Goal: Transaction & Acquisition: Book appointment/travel/reservation

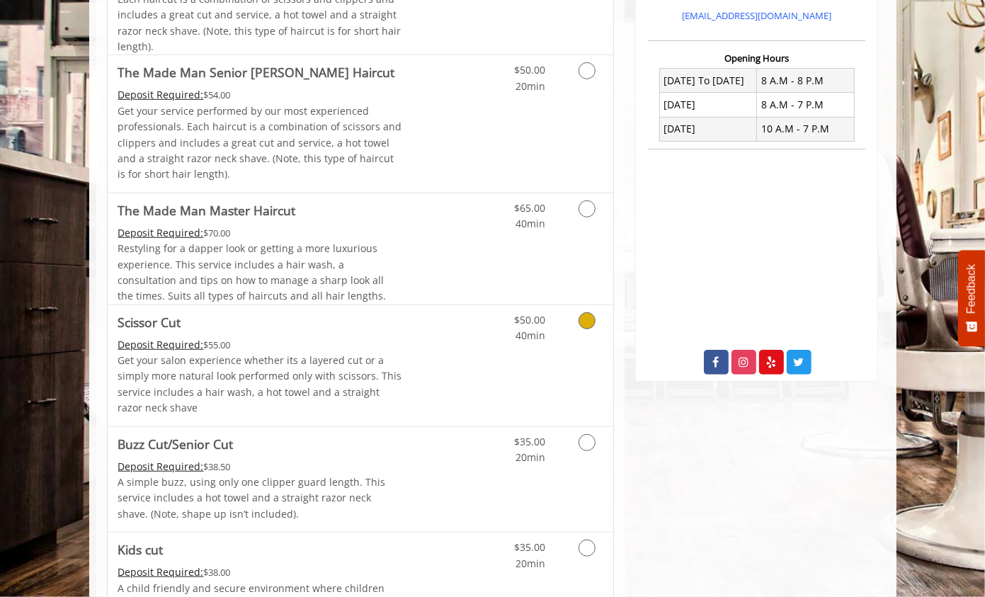
scroll to position [496, 0]
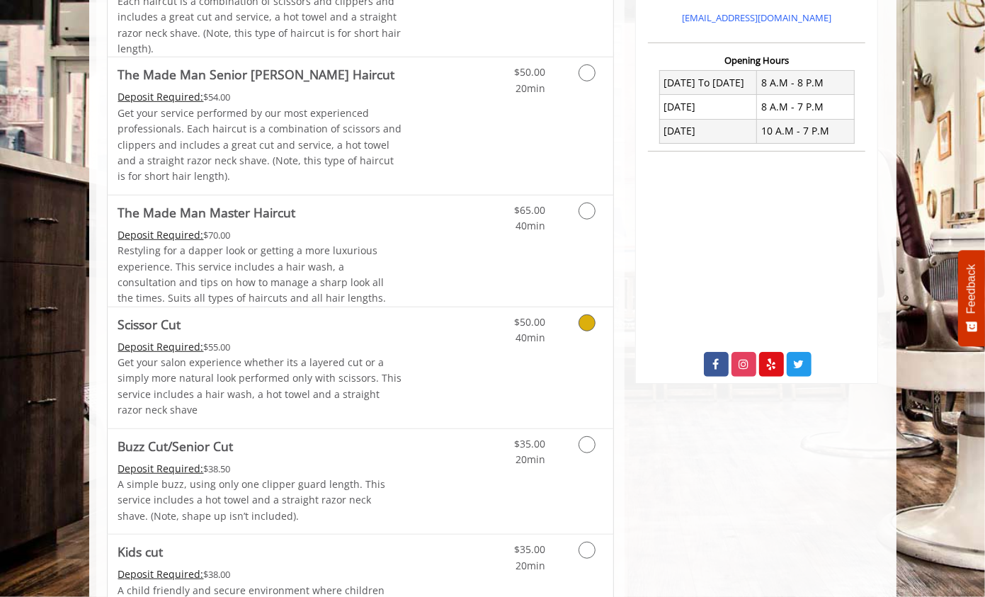
click at [377, 334] on span "Scissor Cut" at bounding box center [260, 324] width 285 height 20
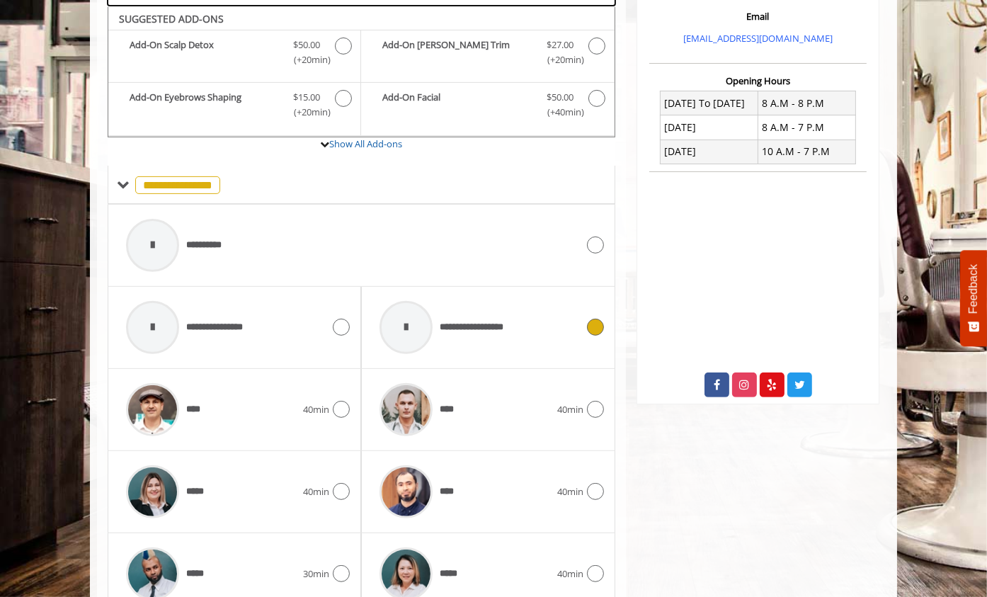
scroll to position [481, 0]
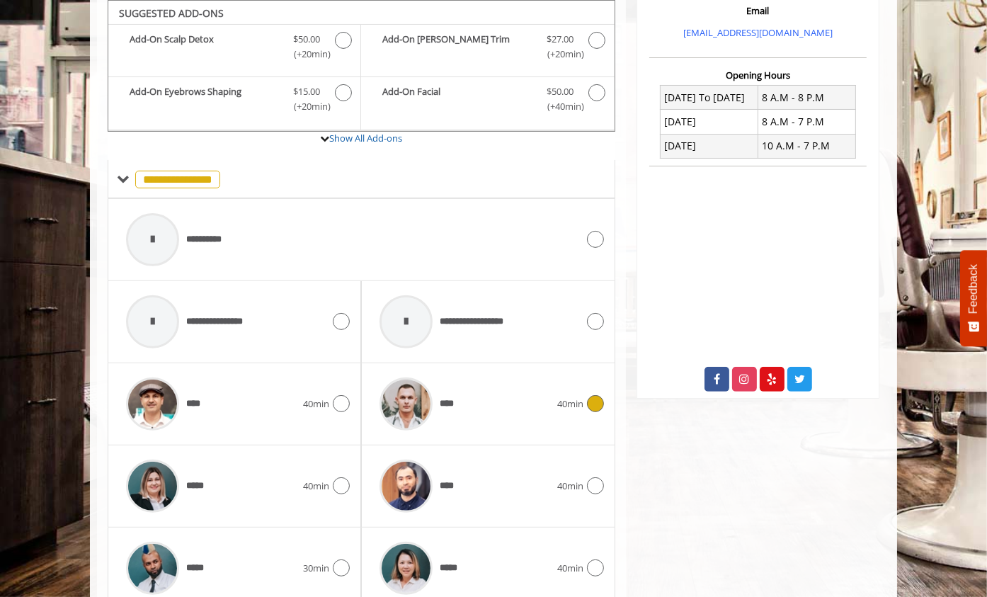
click at [466, 387] on div "****" at bounding box center [464, 403] width 184 height 67
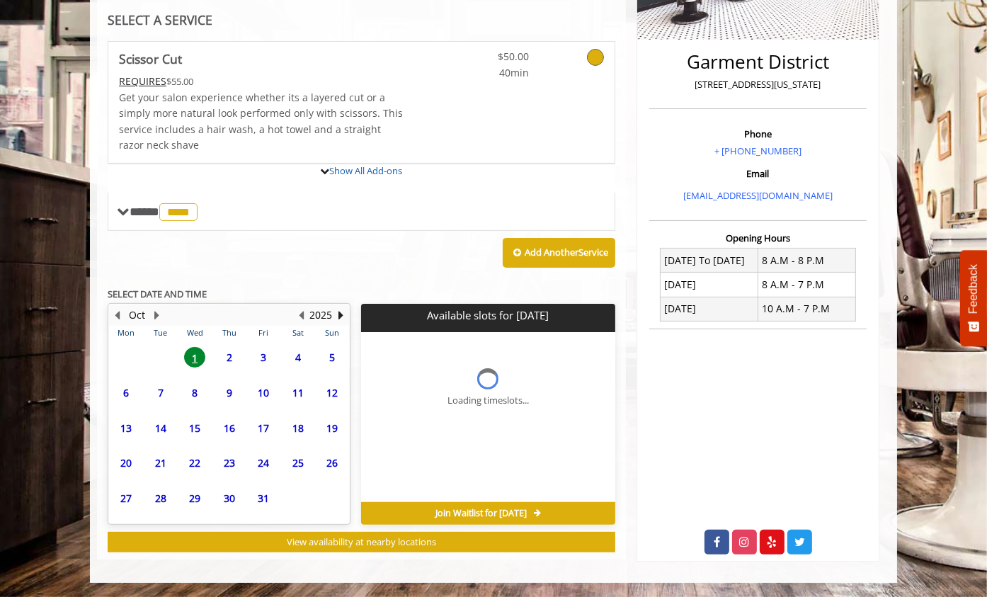
scroll to position [445, 0]
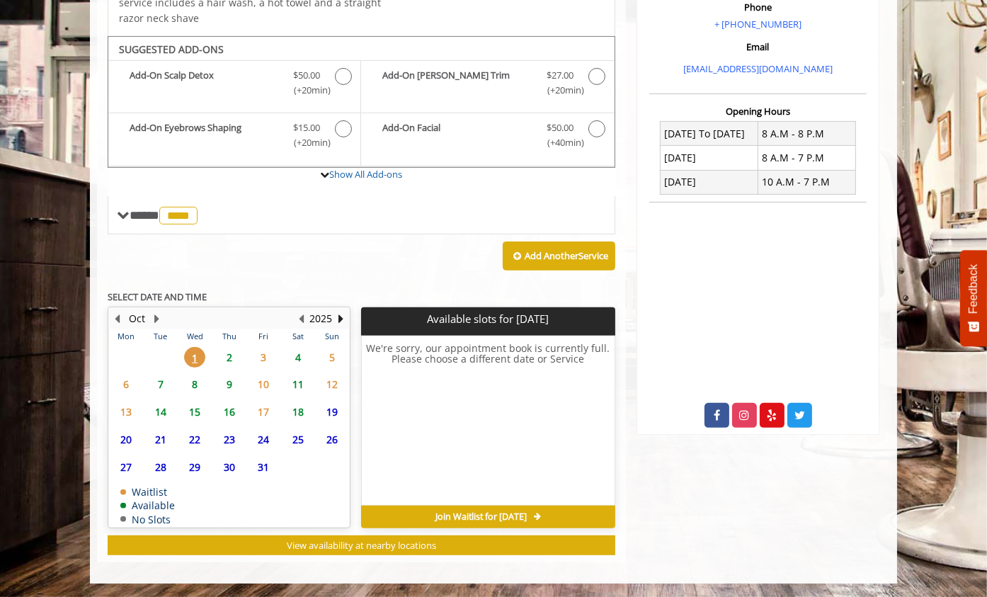
click at [161, 375] on span "7" at bounding box center [160, 384] width 21 height 21
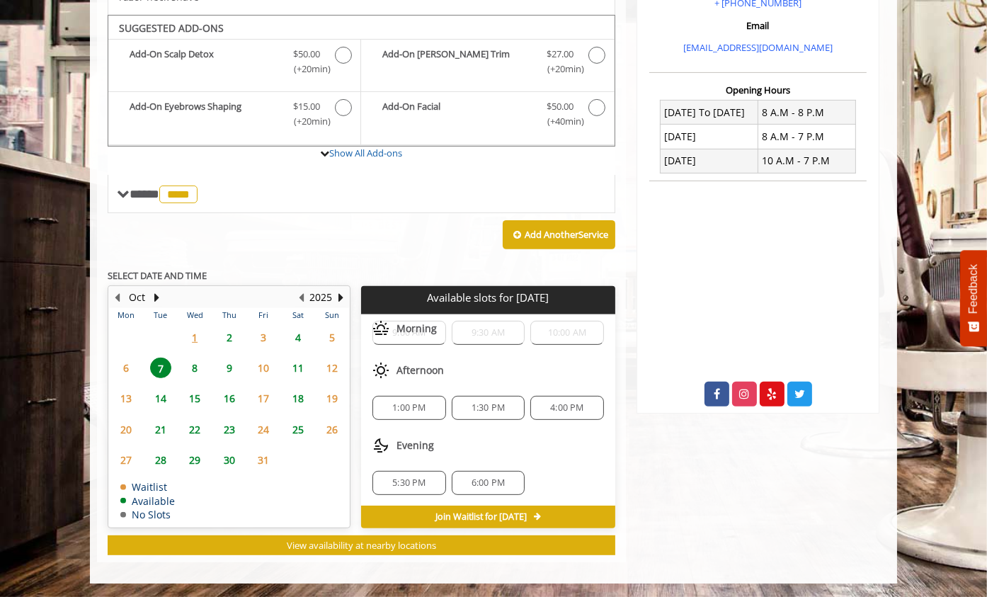
scroll to position [0, 0]
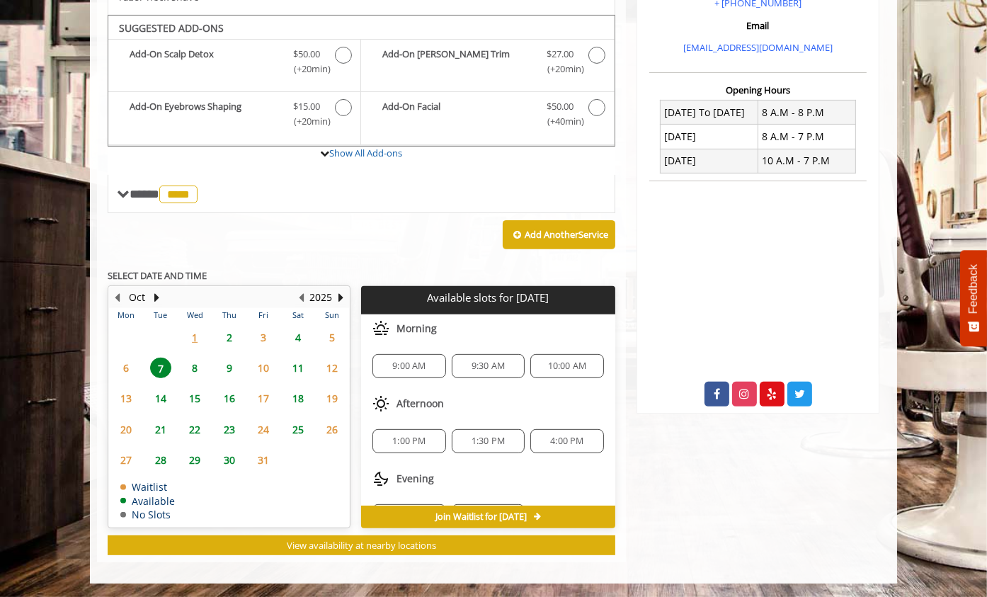
click at [416, 435] on span "1:00 PM" at bounding box center [408, 440] width 33 height 11
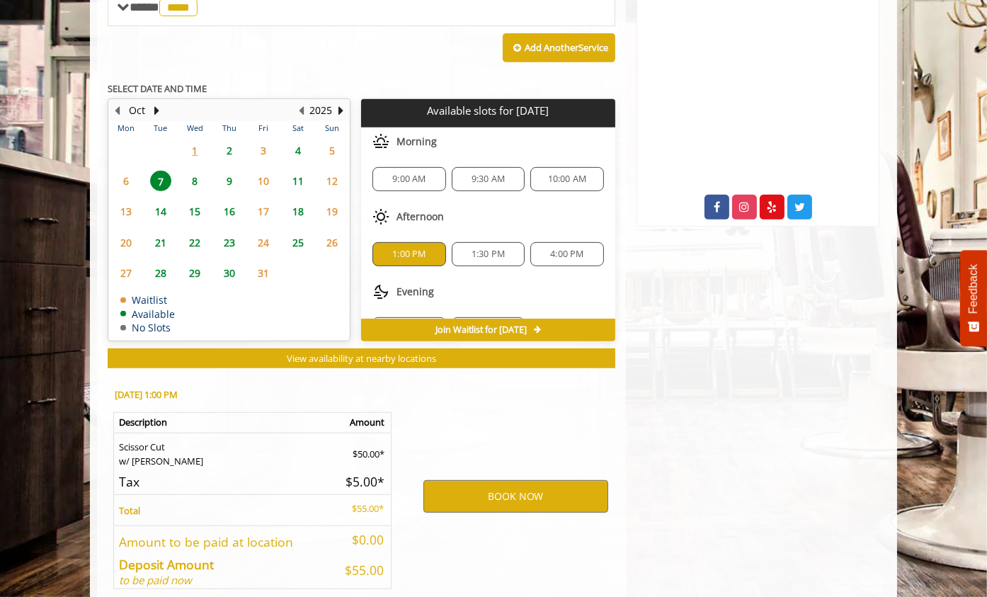
scroll to position [721, 0]
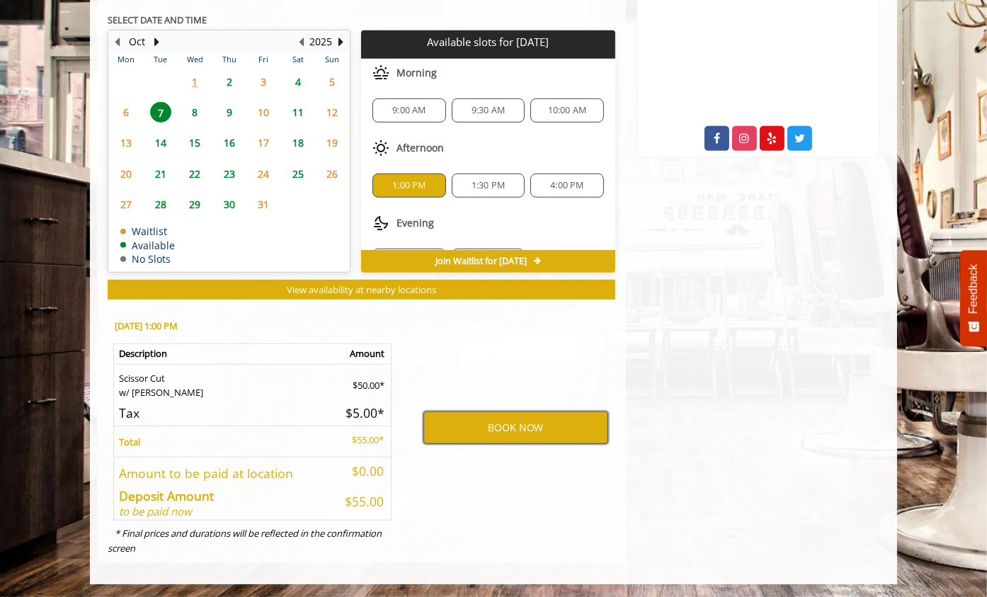
click at [509, 426] on button "BOOK NOW" at bounding box center [515, 427] width 185 height 33
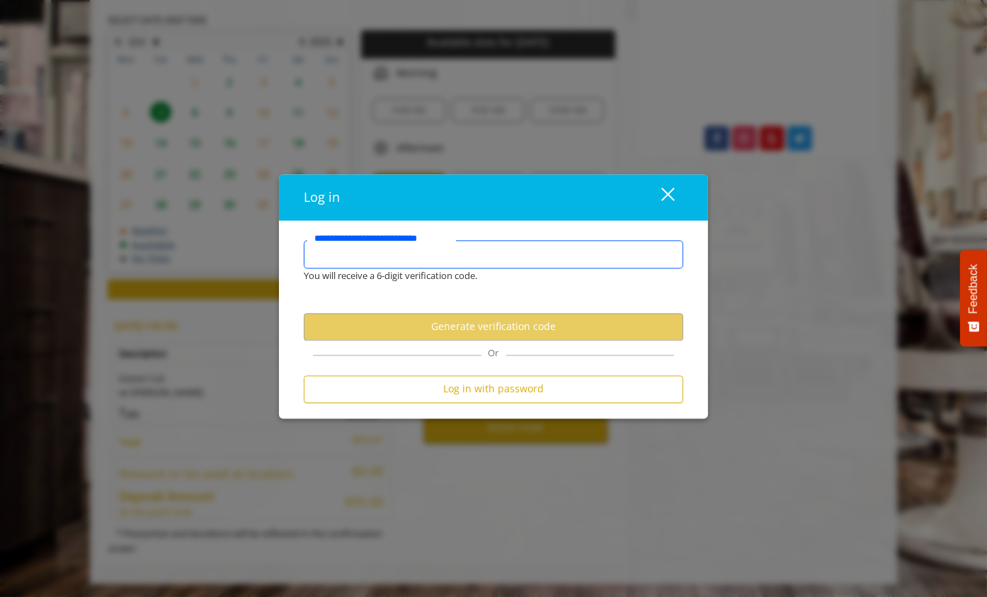
click at [451, 252] on input "**********" at bounding box center [493, 254] width 379 height 28
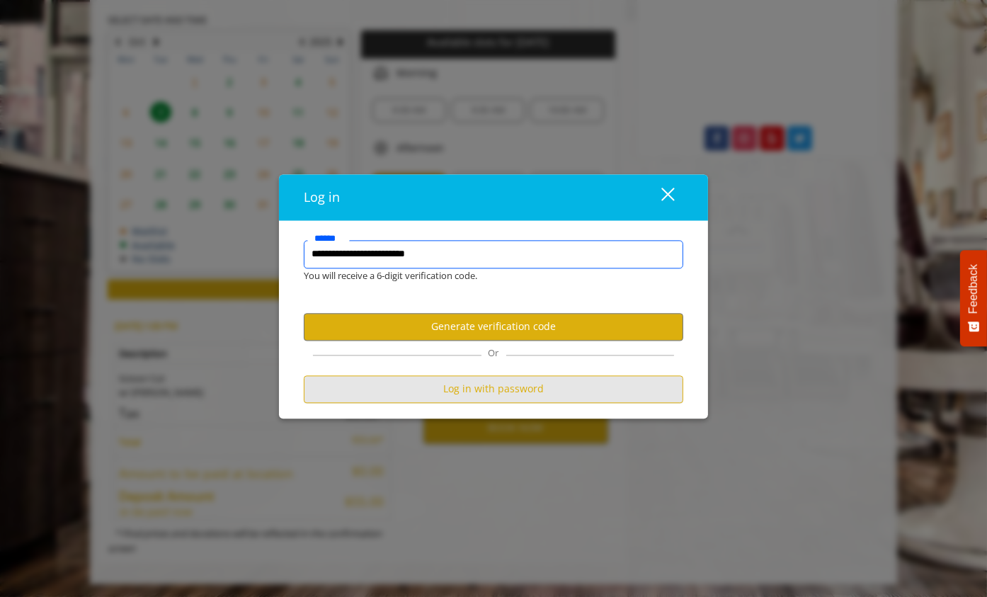
type input "**********"
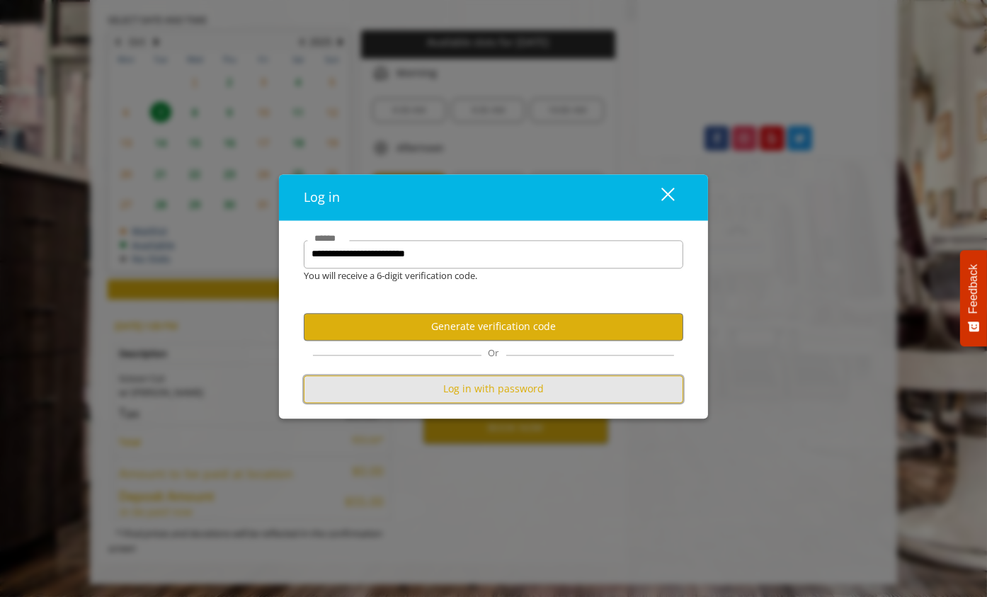
click at [484, 382] on button "Log in with password" at bounding box center [493, 389] width 379 height 28
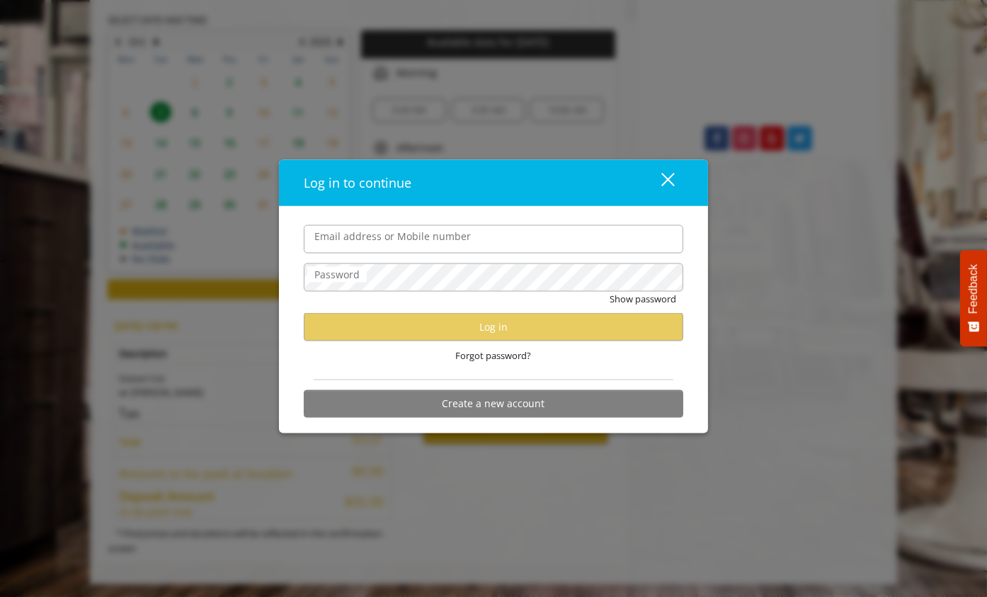
scroll to position [0, 0]
click at [359, 241] on input "Email address or Mobile number" at bounding box center [493, 238] width 379 height 28
type input "**********"
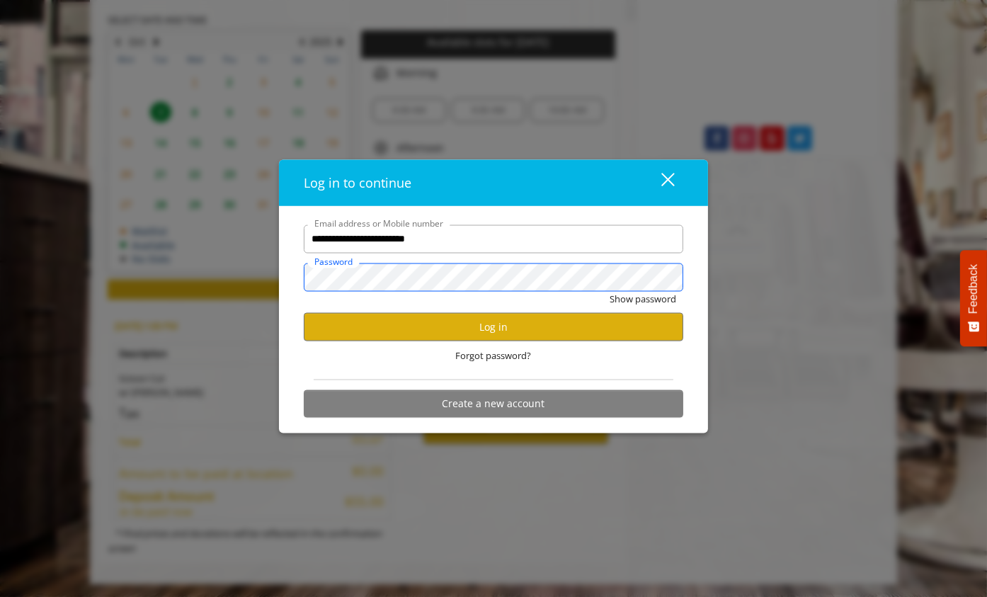
click at [610, 291] on button "Show password" at bounding box center [643, 298] width 67 height 15
click at [476, 342] on div "Forgot password?" at bounding box center [493, 355] width 379 height 29
click at [477, 325] on button "Log in" at bounding box center [493, 327] width 379 height 28
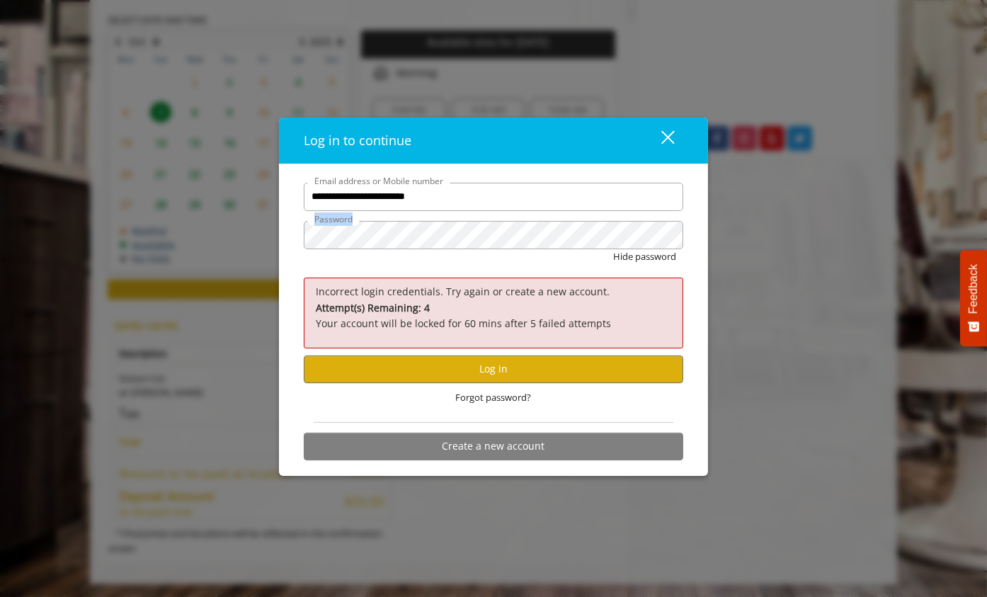
click at [387, 236] on form "**********" at bounding box center [493, 325] width 379 height 285
drag, startPoint x: 394, startPoint y: 251, endPoint x: 289, endPoint y: 235, distance: 106.6
click at [292, 238] on div "**********" at bounding box center [493, 320] width 429 height 312
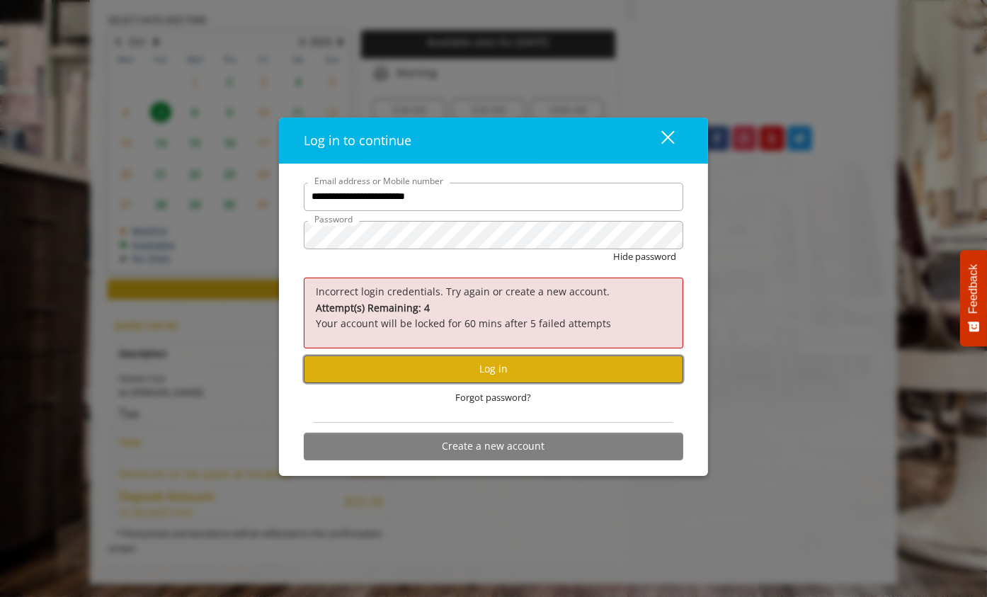
click at [459, 375] on button "Log in" at bounding box center [493, 369] width 379 height 28
click at [503, 367] on button "Log in" at bounding box center [493, 369] width 379 height 28
click at [484, 395] on span "Forgot password?" at bounding box center [494, 397] width 76 height 15
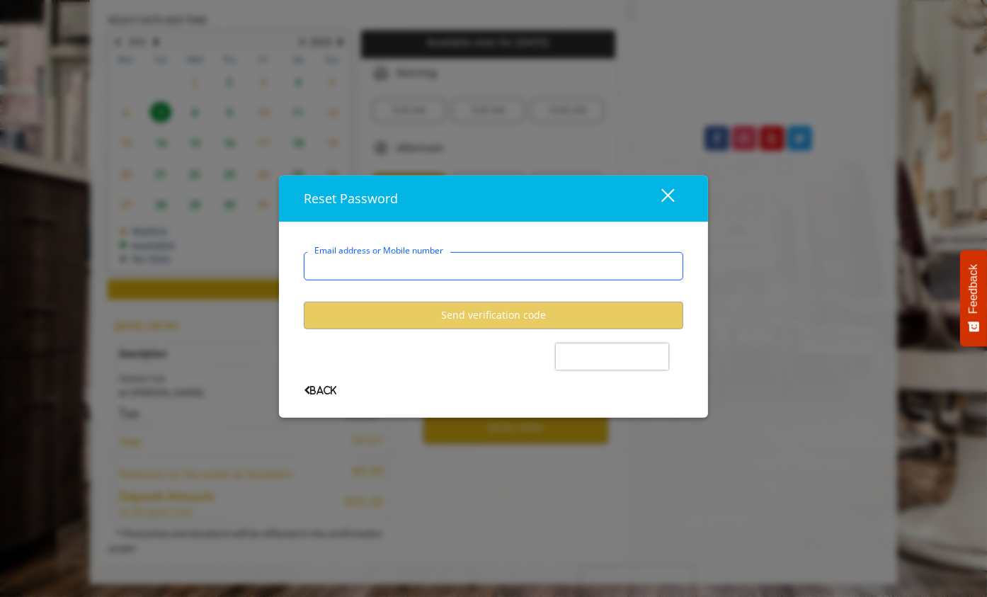
click at [433, 261] on input "Email address or Mobile number" at bounding box center [493, 266] width 379 height 28
type input "**********"
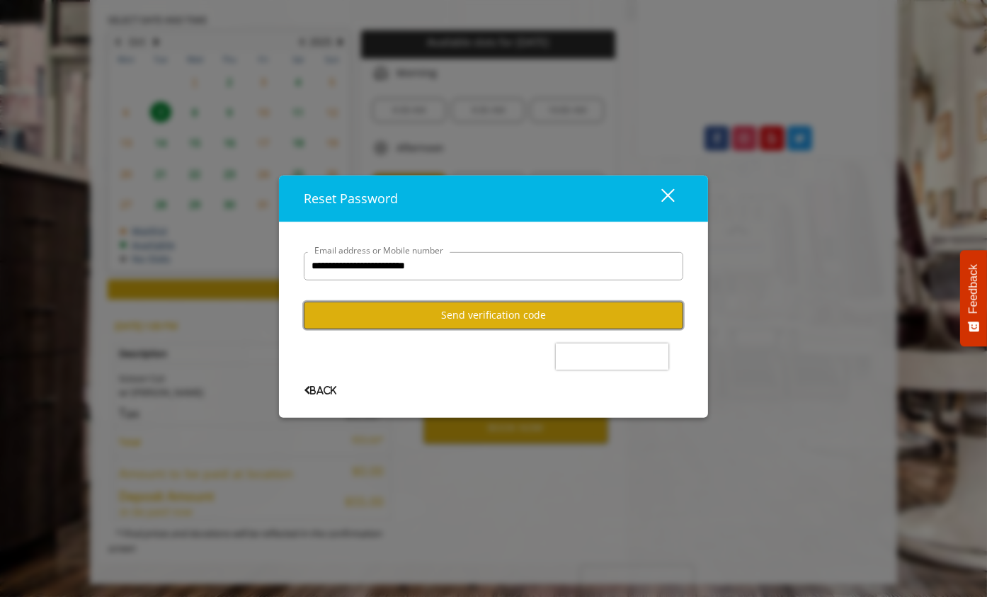
click at [448, 323] on button "Send verification code" at bounding box center [493, 316] width 379 height 28
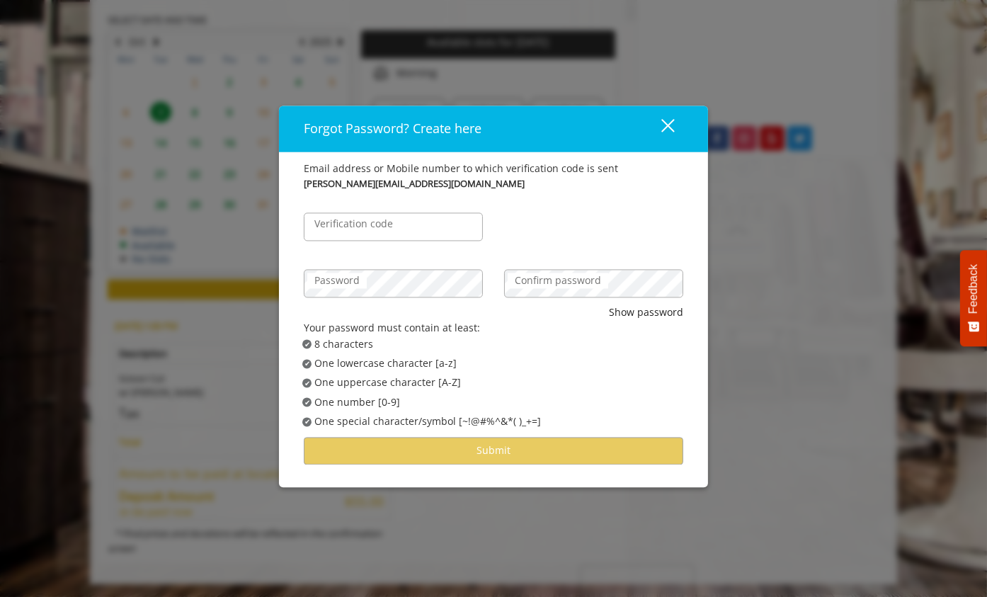
click at [359, 225] on label "Verification code" at bounding box center [353, 224] width 93 height 16
click at [359, 225] on input "Verification code" at bounding box center [393, 226] width 179 height 28
paste input "******"
type input "******"
click at [365, 284] on label "Password" at bounding box center [336, 281] width 59 height 16
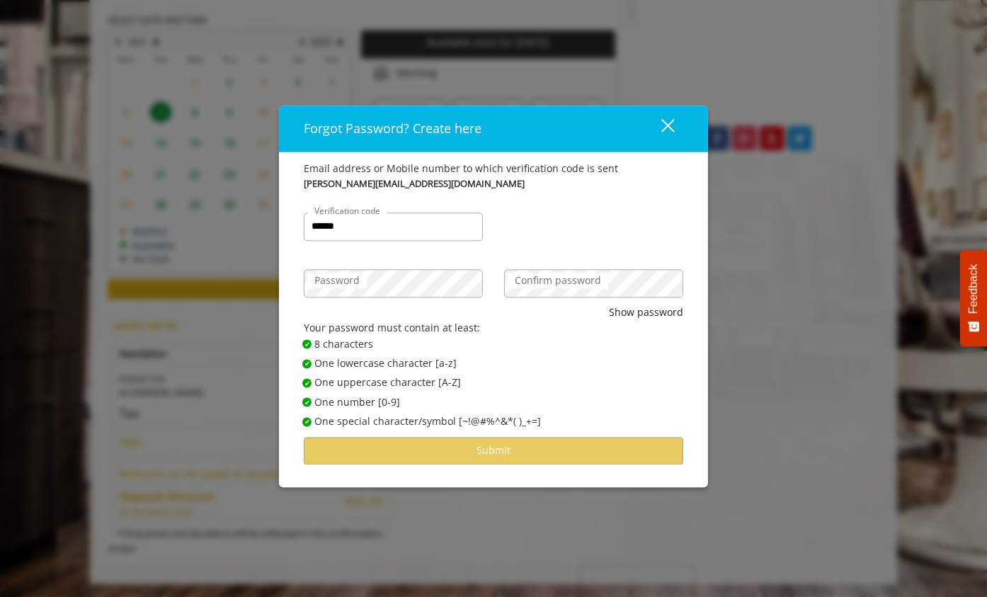
click at [538, 277] on label "Confirm password" at bounding box center [558, 281] width 101 height 16
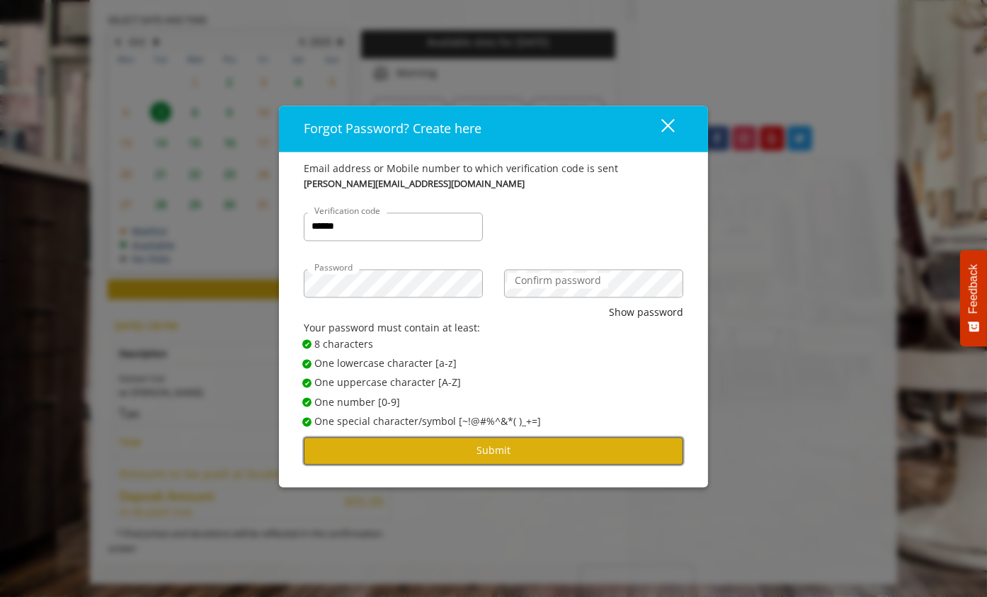
click at [498, 447] on button "Submit" at bounding box center [493, 451] width 379 height 28
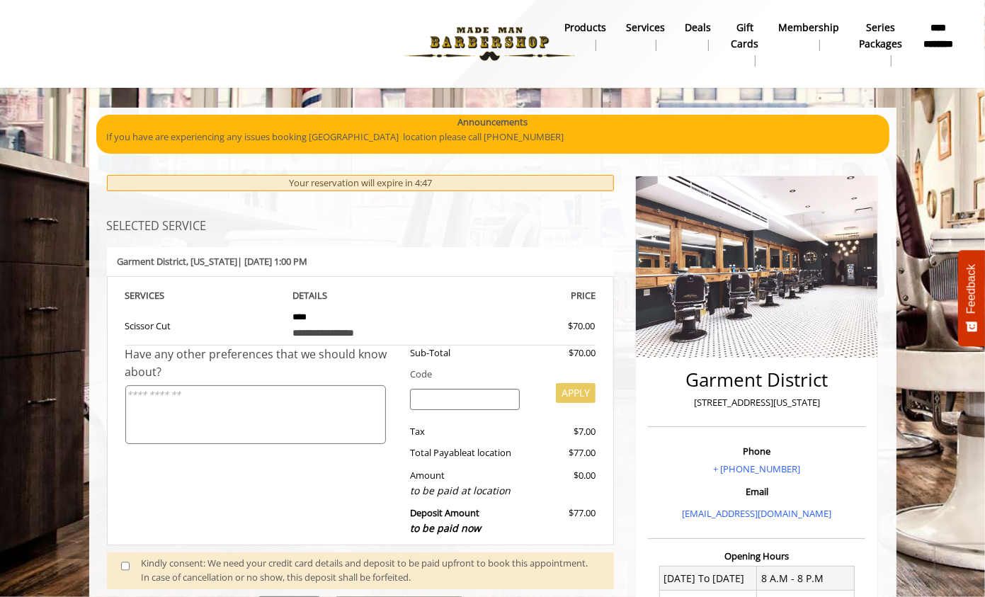
click at [655, 23] on b "Services" at bounding box center [645, 28] width 39 height 16
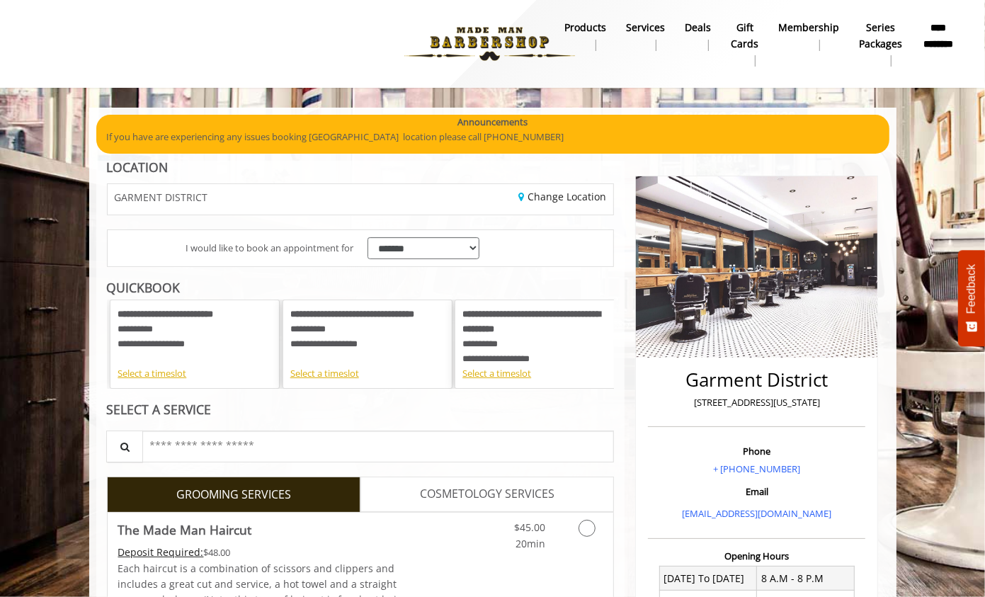
click at [509, 28] on img at bounding box center [489, 44] width 195 height 78
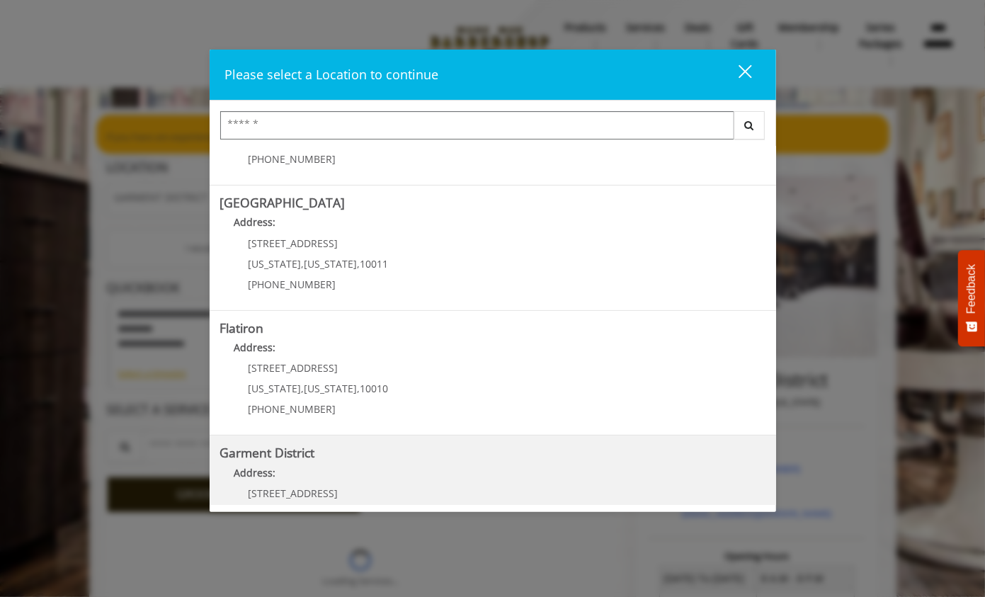
scroll to position [266, 0]
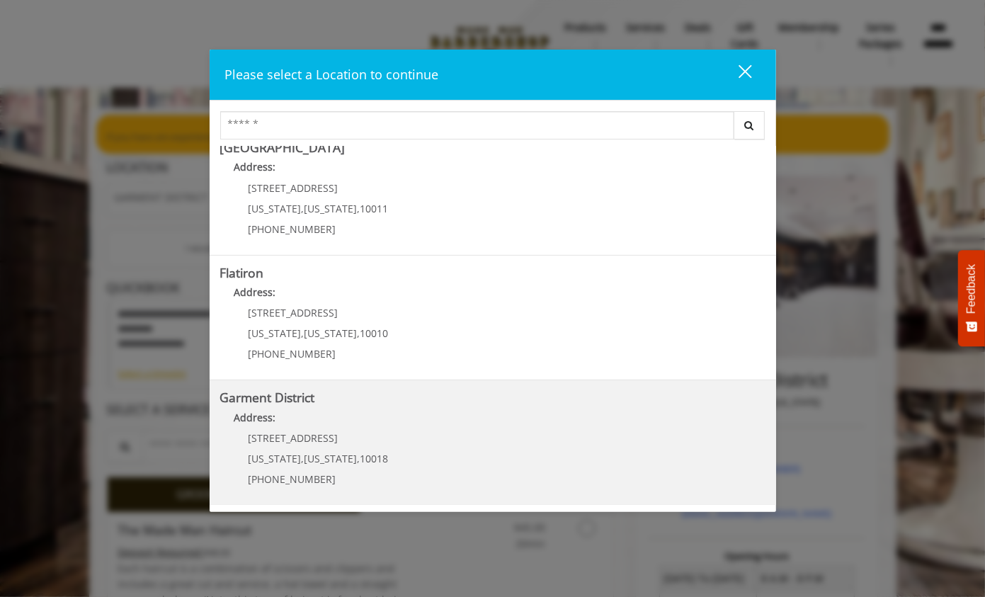
click at [392, 425] on District "Address:" at bounding box center [492, 421] width 545 height 23
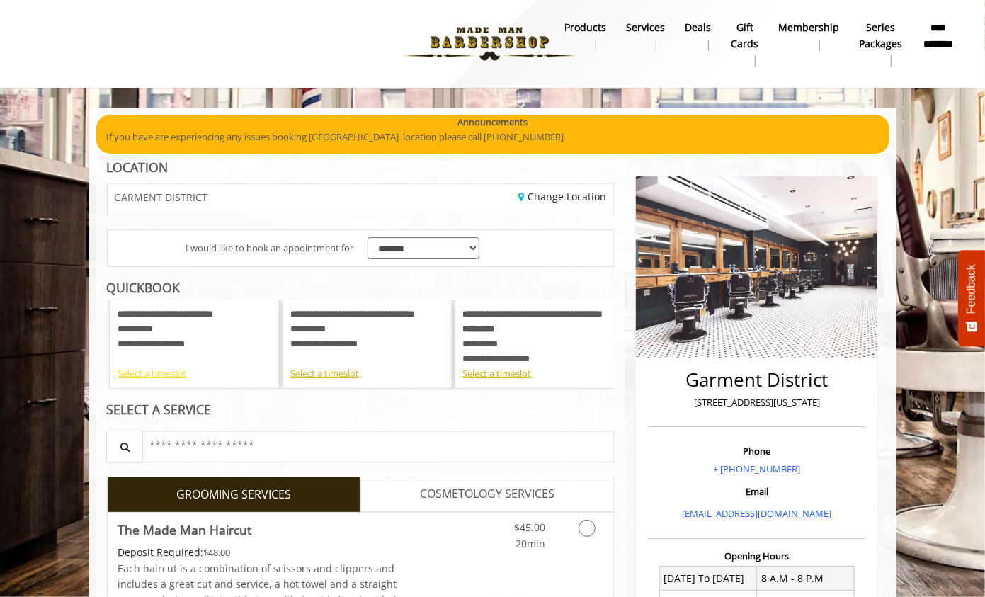
click at [141, 375] on div "Select a timeslot" at bounding box center [195, 373] width 154 height 15
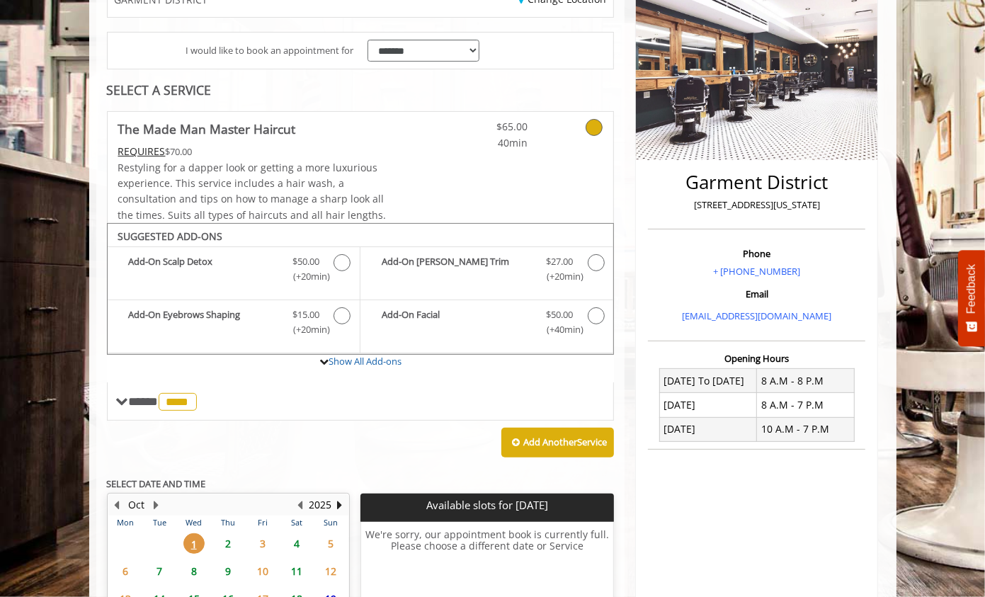
scroll to position [358, 0]
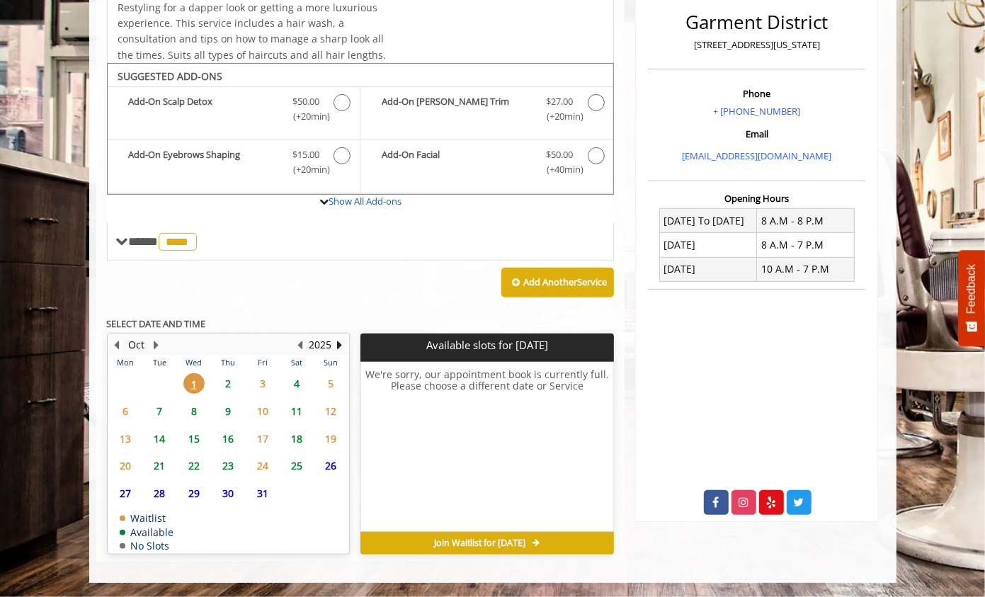
click at [149, 411] on span "7" at bounding box center [159, 411] width 21 height 21
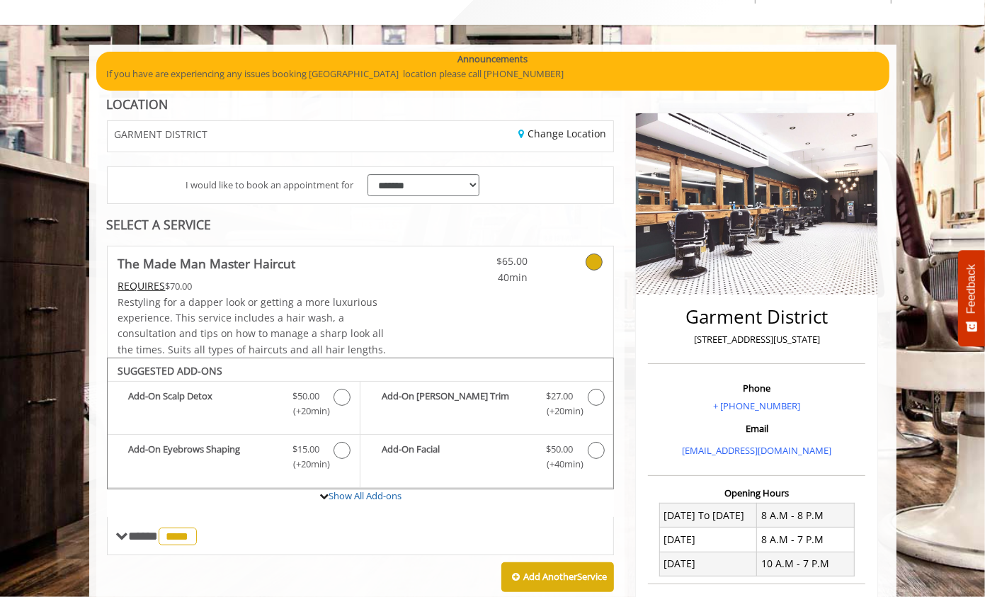
scroll to position [0, 0]
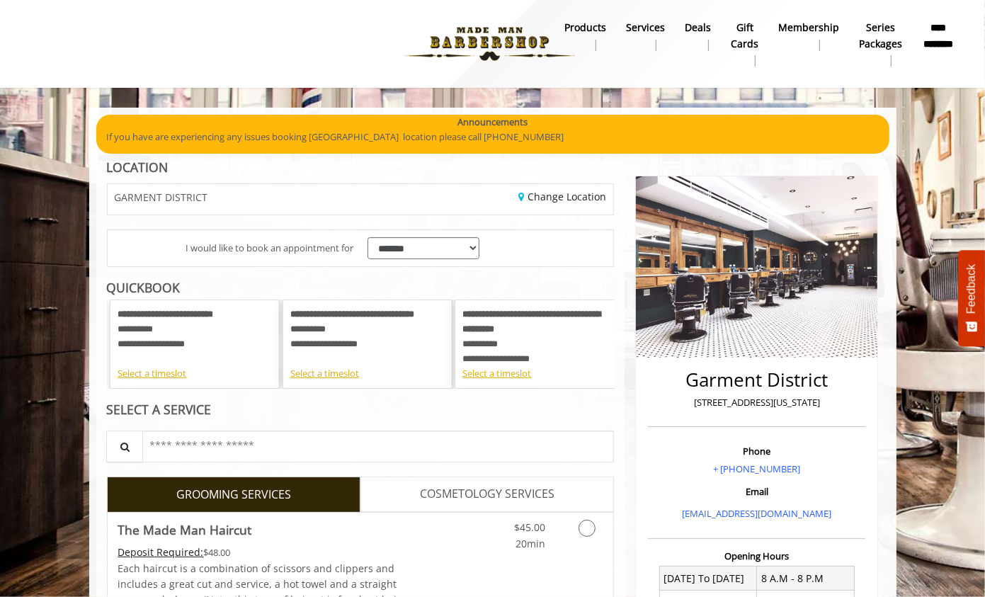
click at [170, 325] on div "**********" at bounding box center [195, 329] width 154 height 44
click at [168, 373] on div "Select a timeslot" at bounding box center [195, 373] width 154 height 15
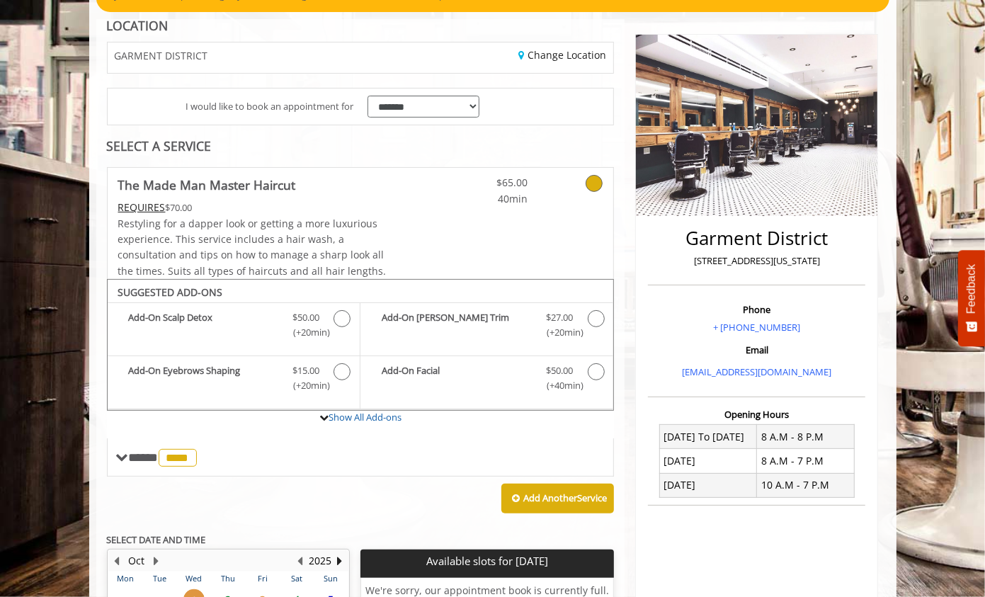
scroll to position [358, 0]
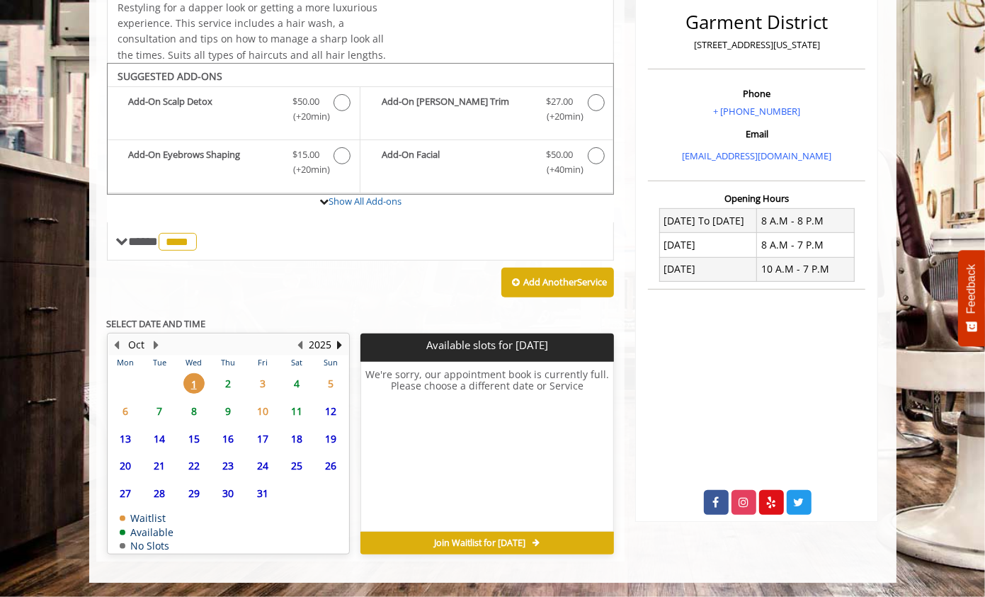
click at [159, 412] on span "7" at bounding box center [159, 411] width 21 height 21
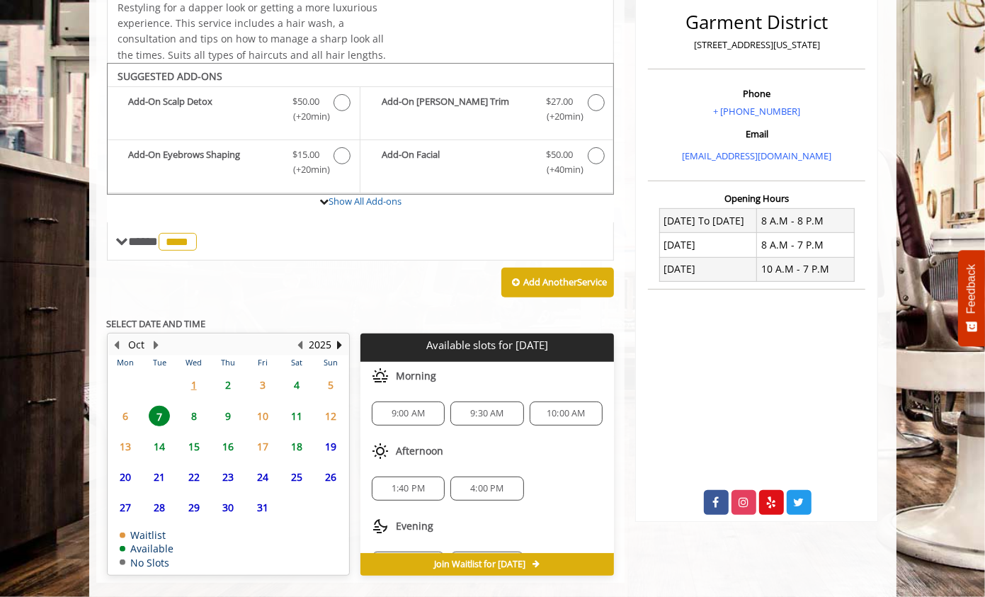
scroll to position [379, 0]
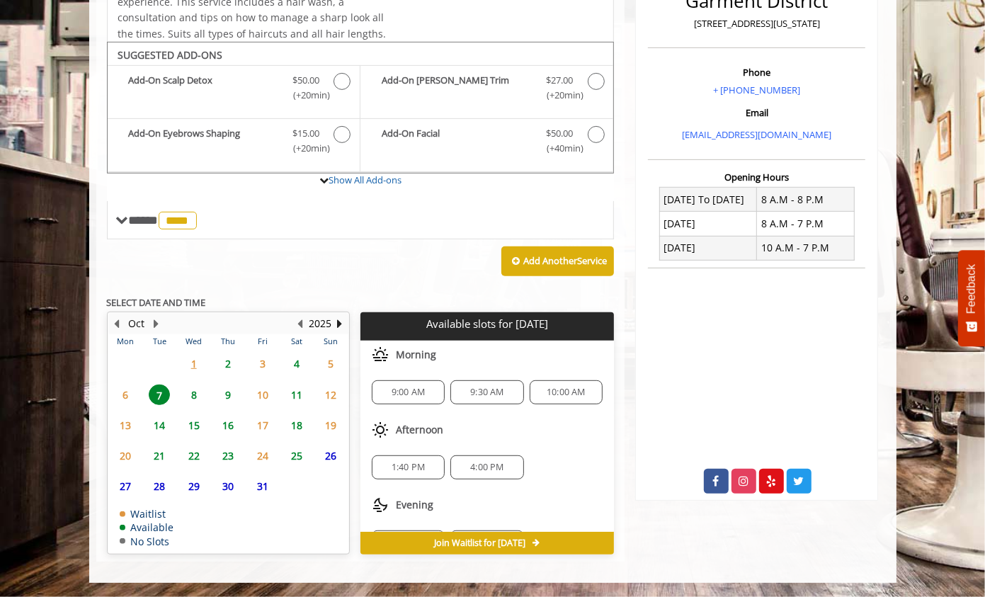
click at [403, 464] on span "1:40 PM" at bounding box center [408, 467] width 33 height 11
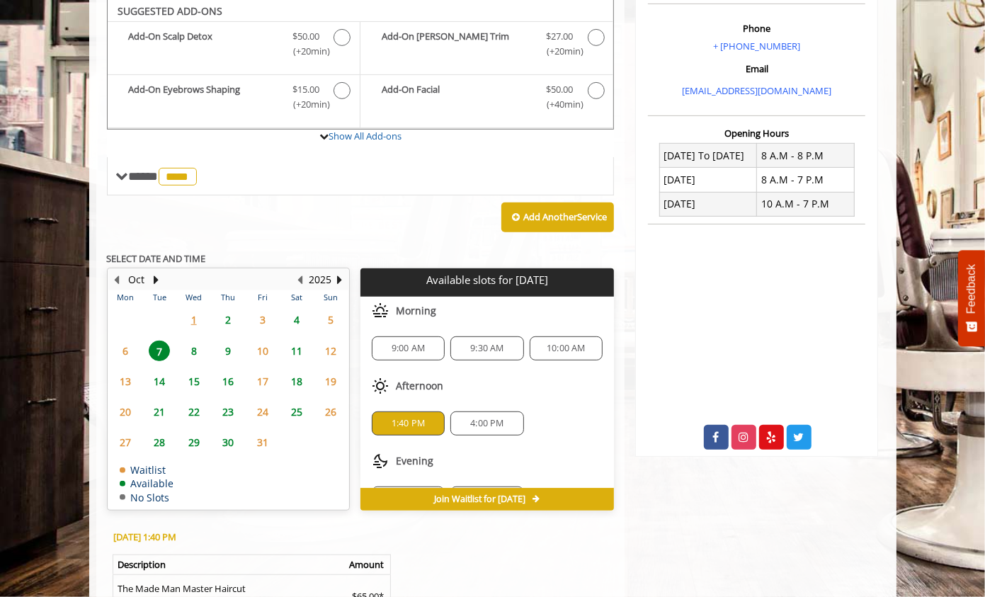
scroll to position [635, 0]
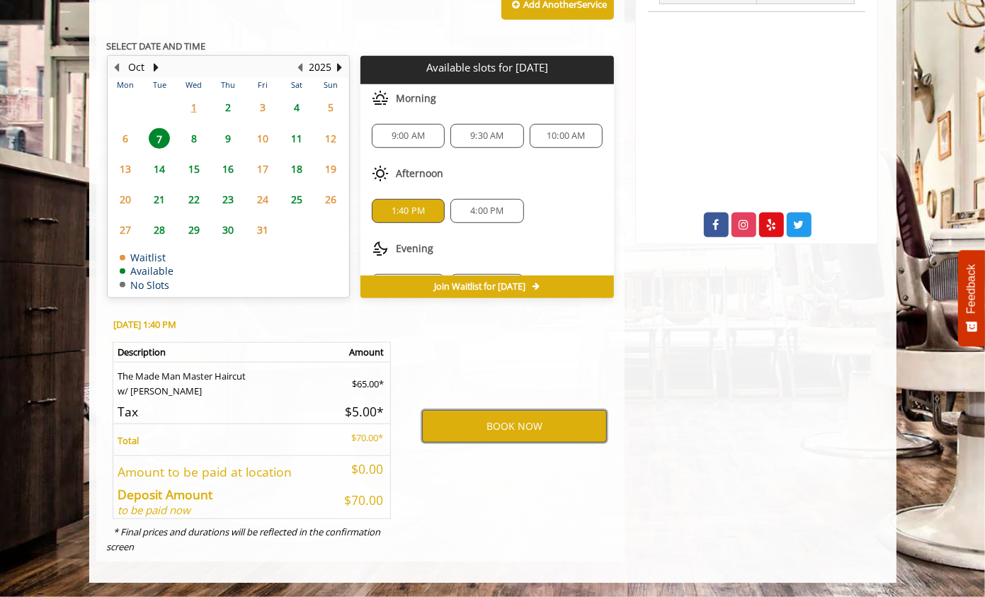
click at [524, 428] on button "BOOK NOW" at bounding box center [514, 426] width 185 height 33
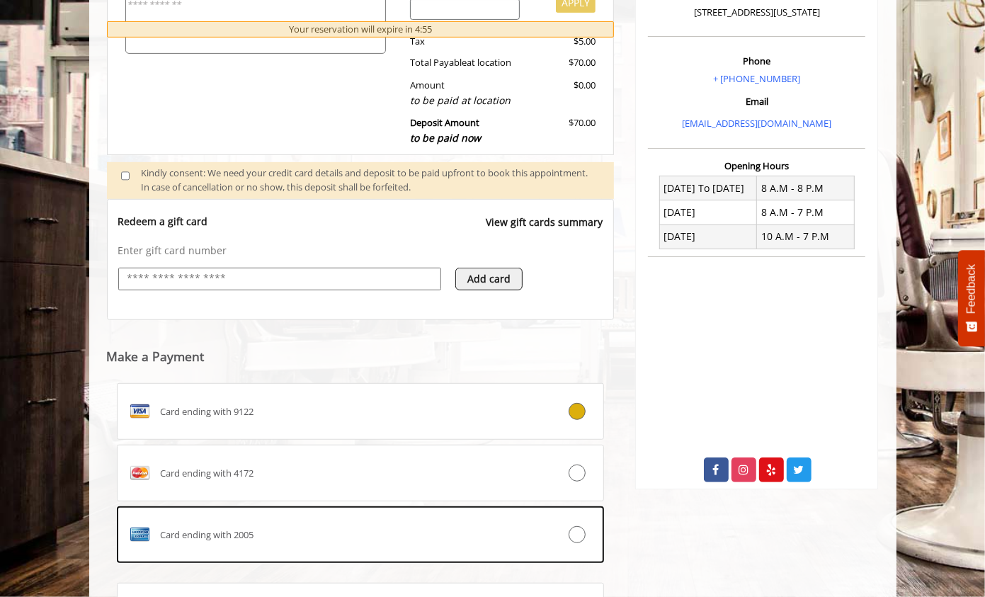
scroll to position [532, 0]
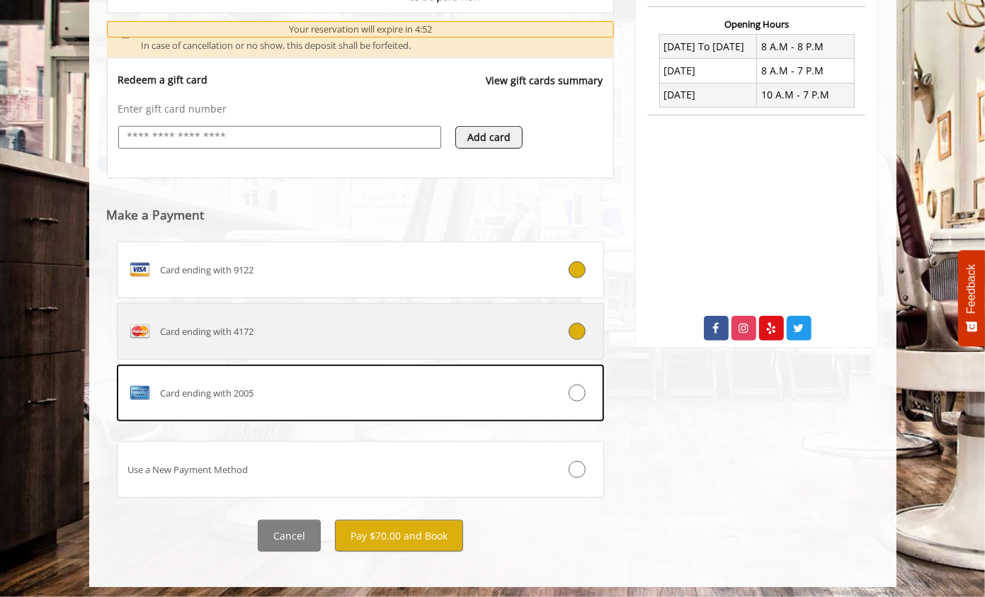
click at [384, 323] on div "Card ending with 4172" at bounding box center [320, 331] width 405 height 23
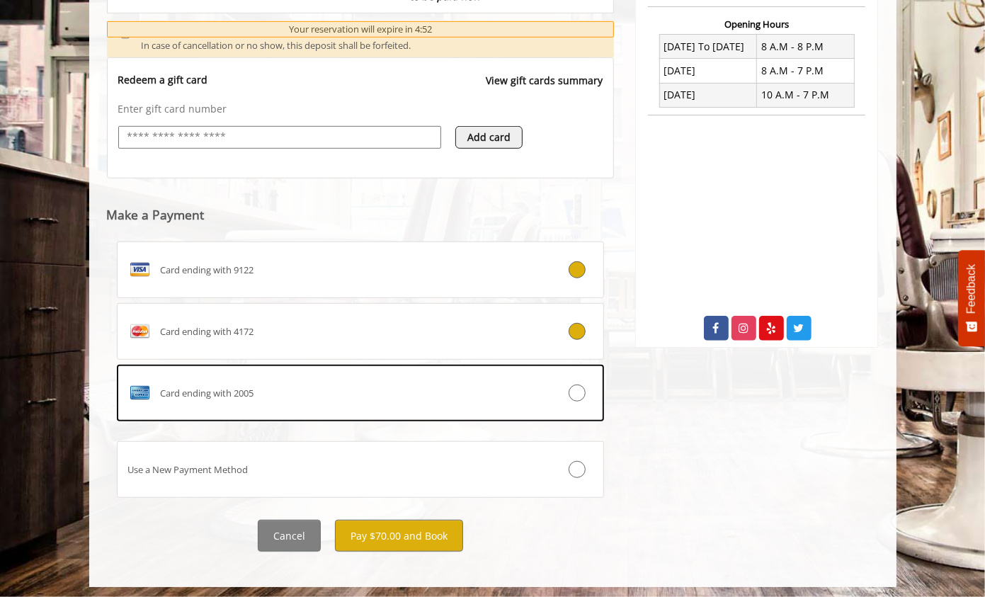
scroll to position [504, 0]
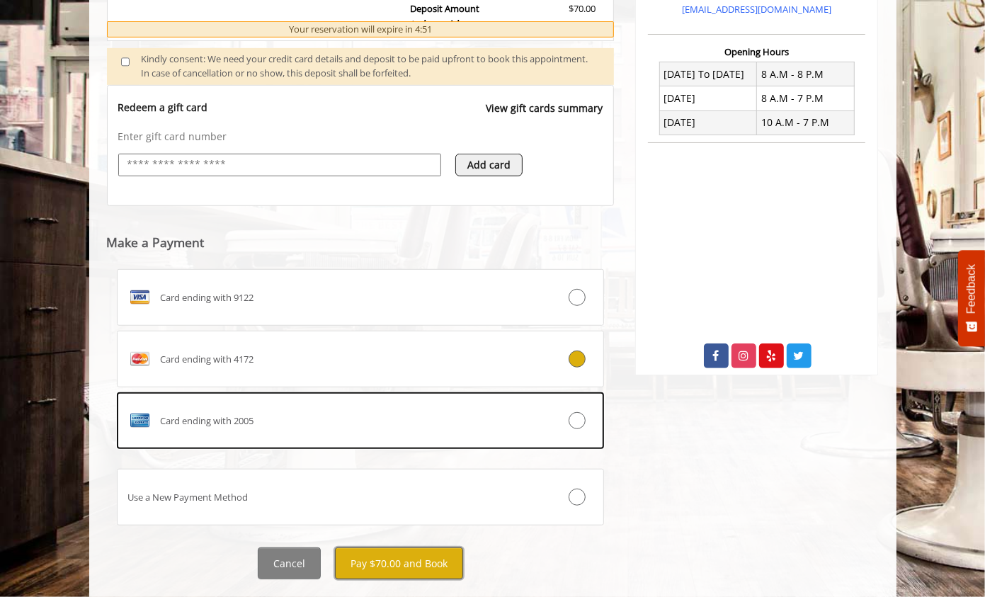
click at [401, 563] on button "Pay $70.00 and Book" at bounding box center [399, 563] width 128 height 32
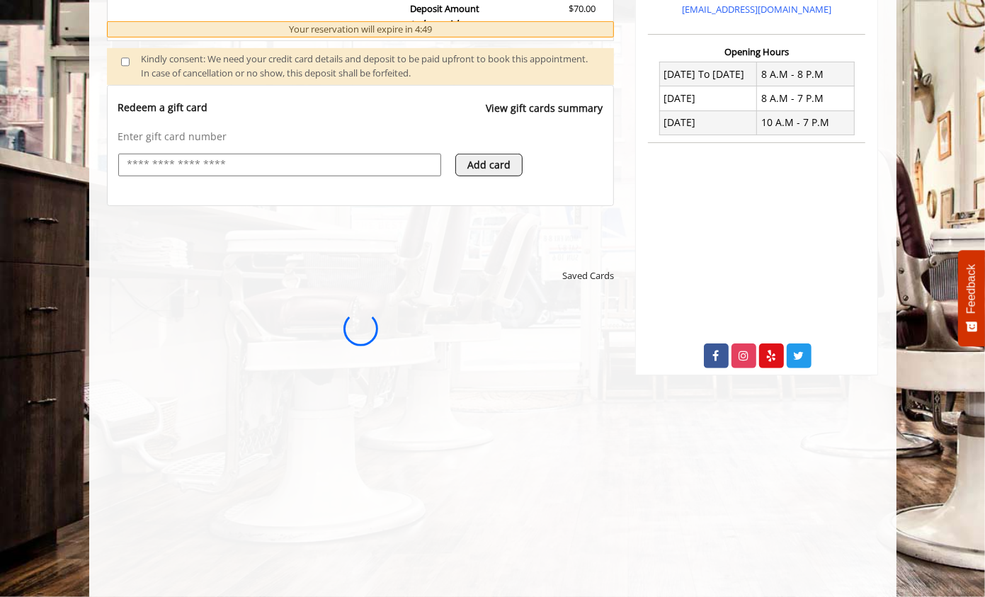
scroll to position [0, 0]
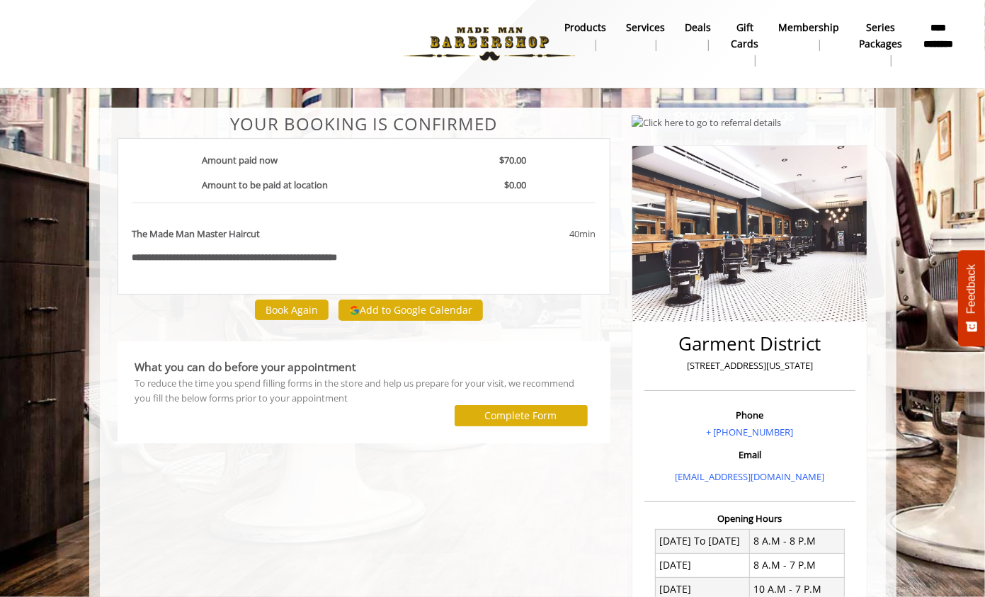
click at [470, 42] on img at bounding box center [489, 44] width 195 height 78
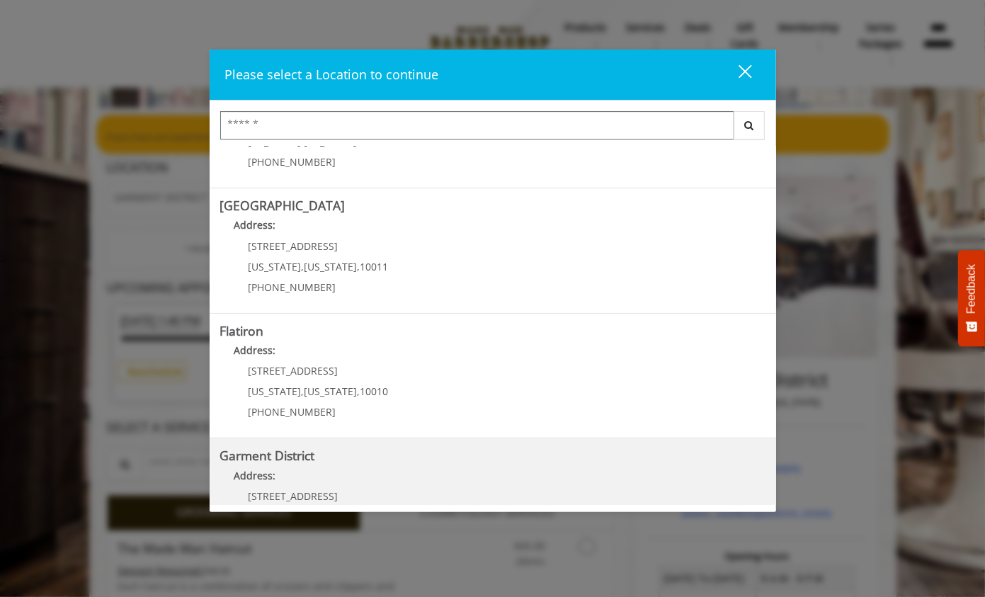
scroll to position [266, 0]
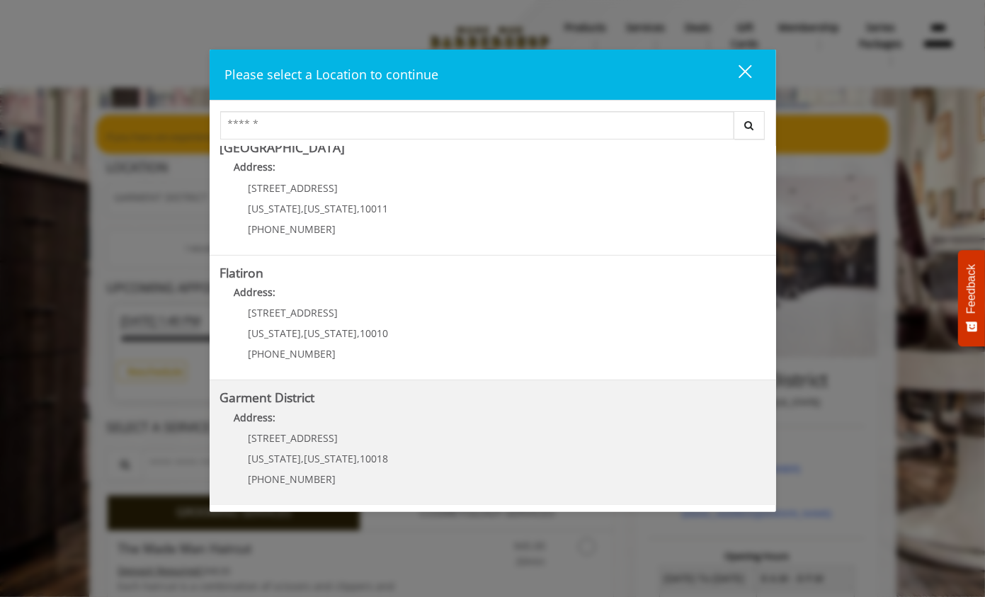
click at [290, 448] on div "1400 Broadway New York , New York , 10018 (212) 997-4247" at bounding box center [308, 464] width 176 height 62
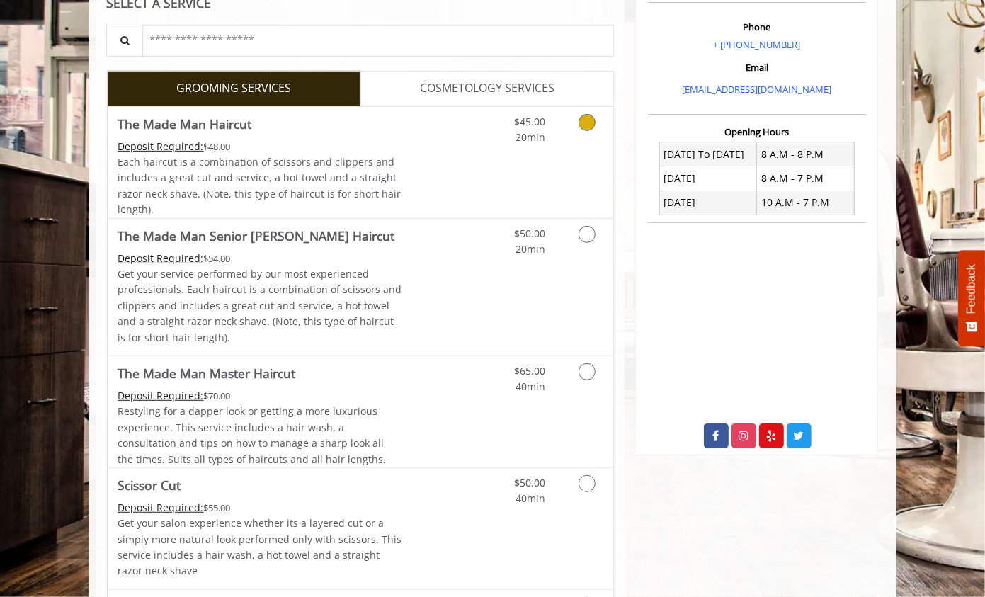
scroll to position [425, 0]
click at [457, 405] on link "Discounted Price" at bounding box center [444, 410] width 84 height 111
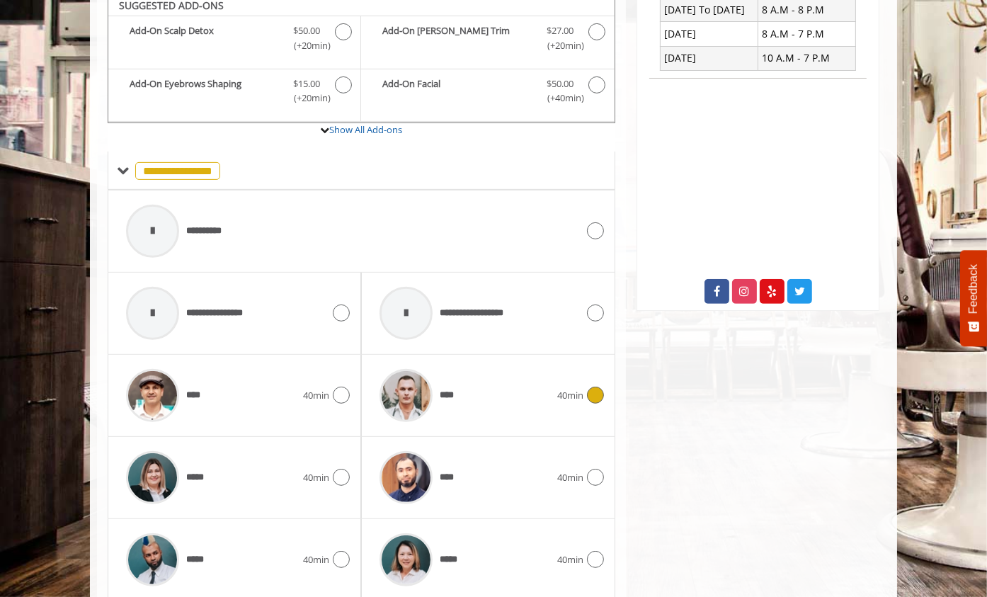
scroll to position [578, 0]
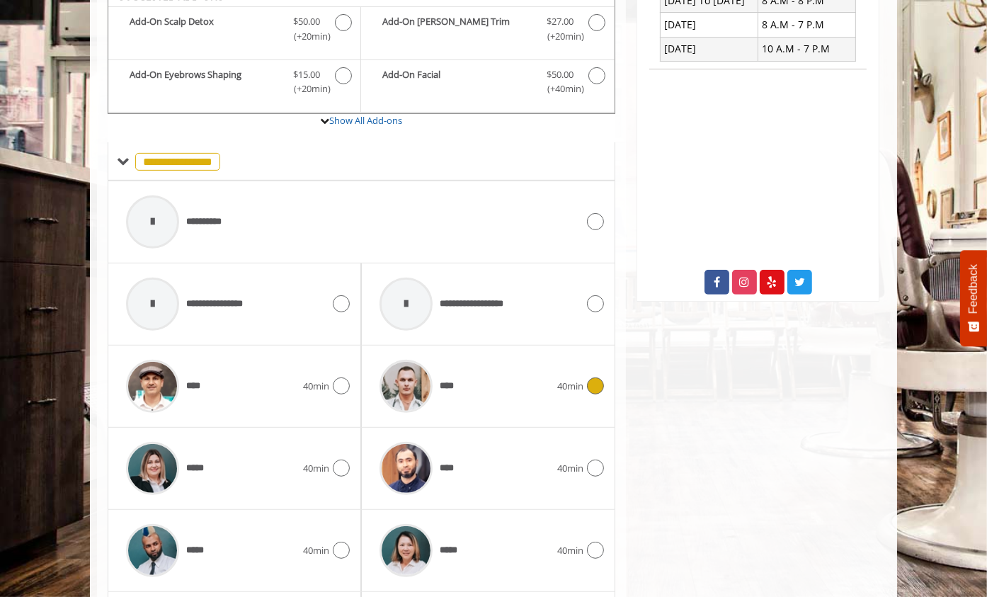
click at [484, 400] on div "****" at bounding box center [464, 386] width 184 height 67
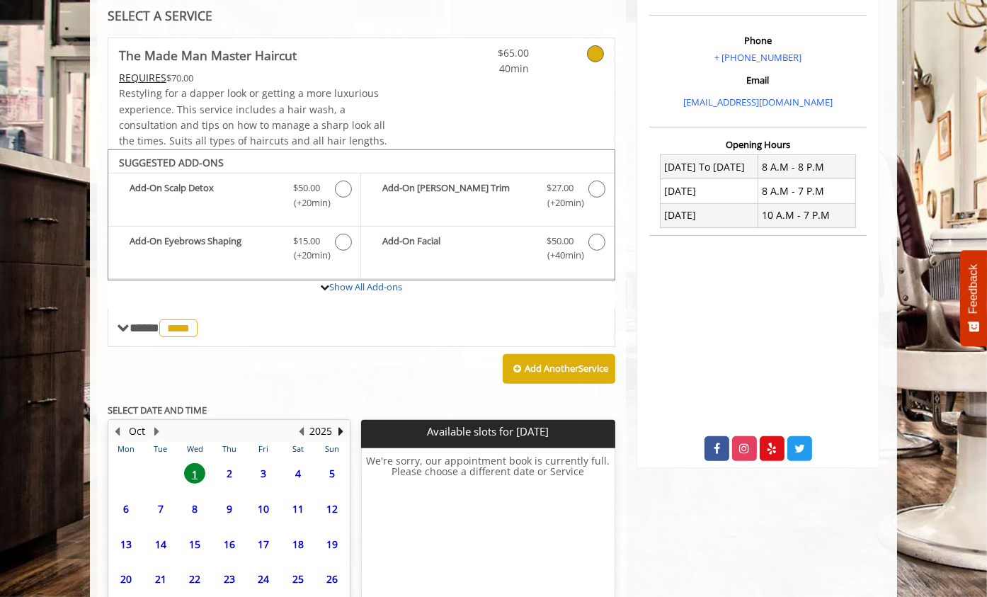
scroll to position [542, 0]
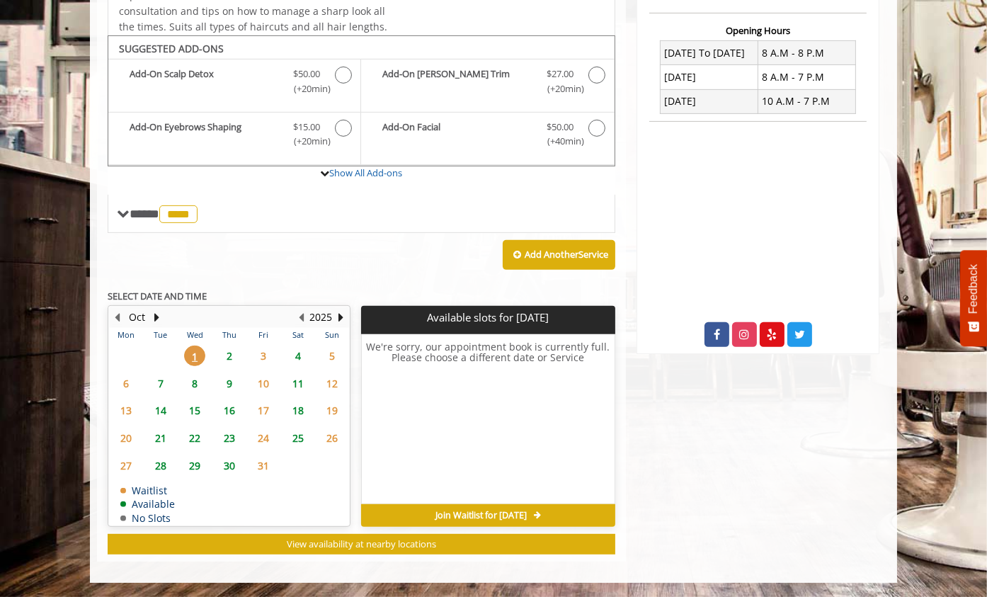
click at [231, 438] on span "23" at bounding box center [229, 438] width 21 height 21
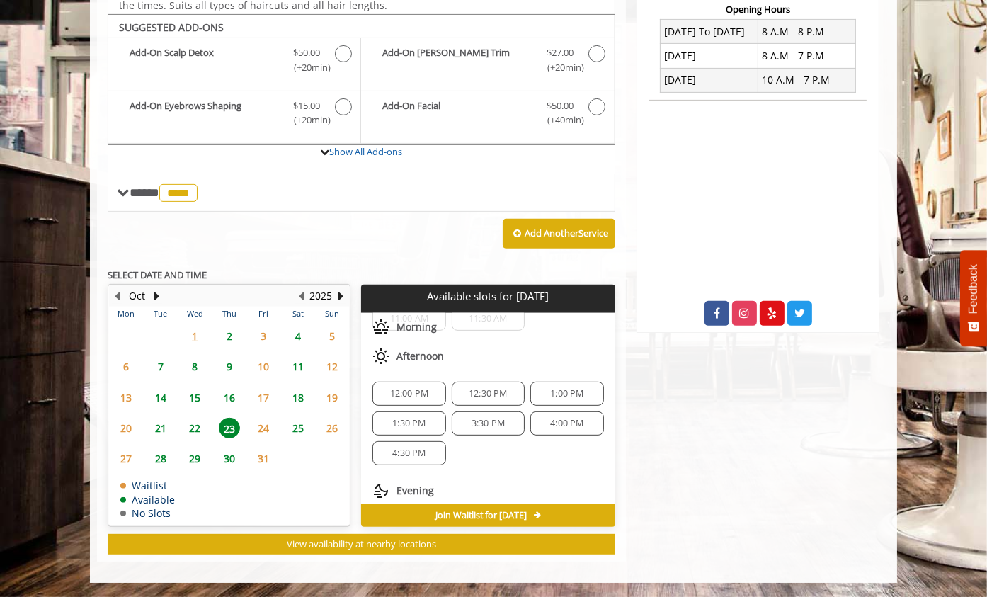
scroll to position [142, 0]
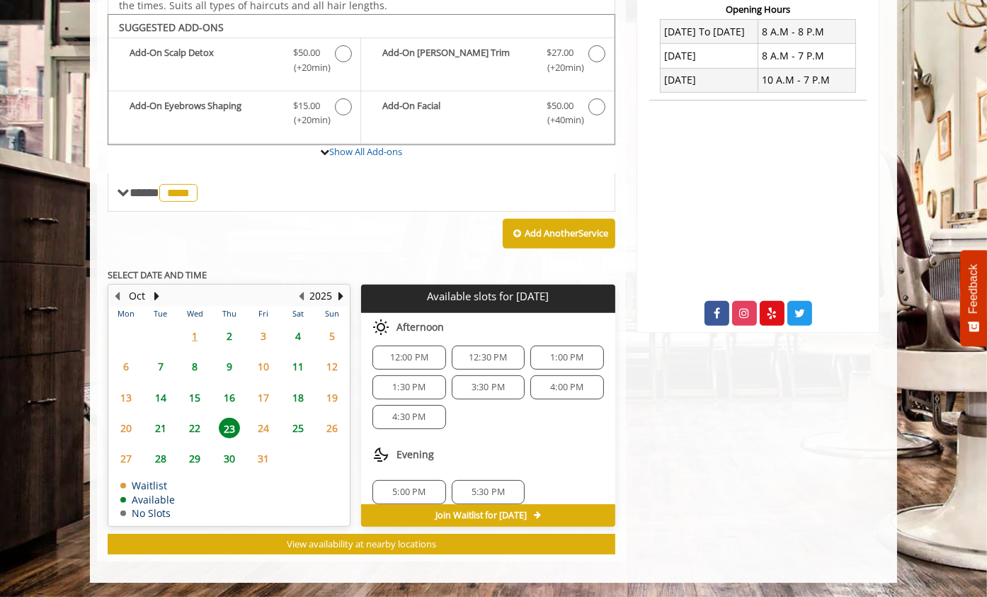
click at [547, 362] on div "1:00 PM" at bounding box center [566, 357] width 73 height 24
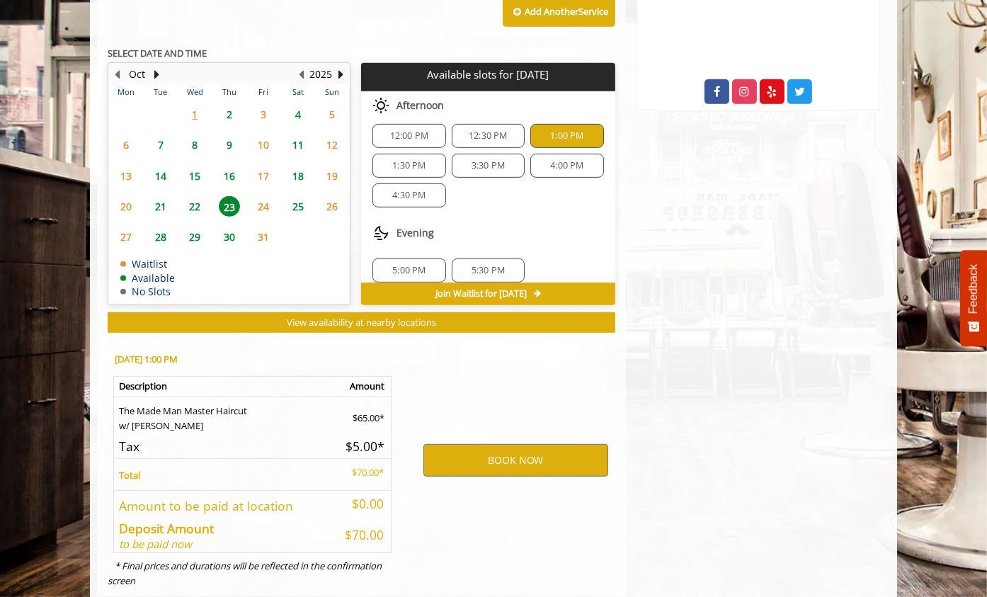
scroll to position [818, 0]
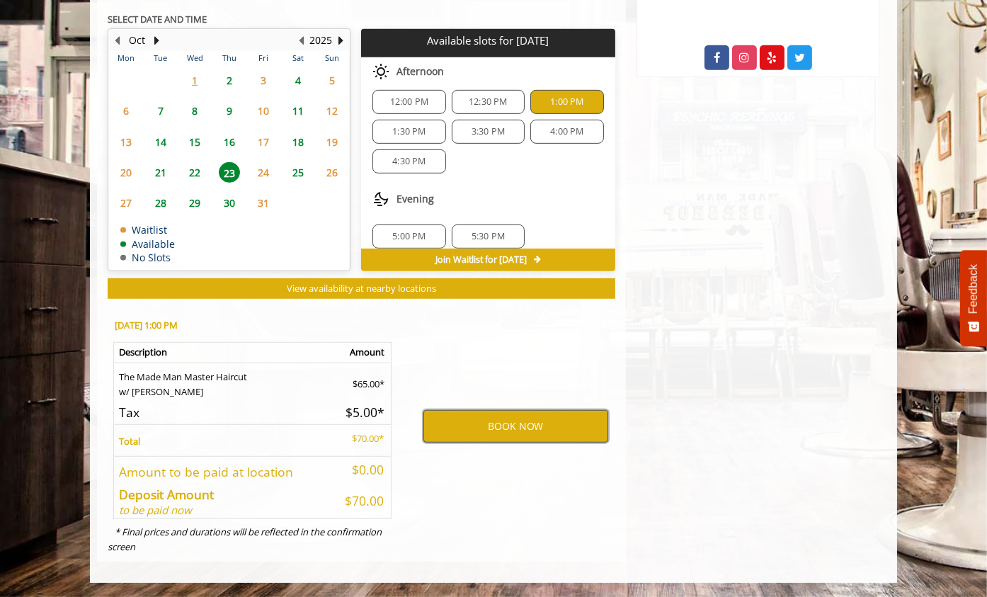
click at [522, 430] on button "BOOK NOW" at bounding box center [515, 426] width 185 height 33
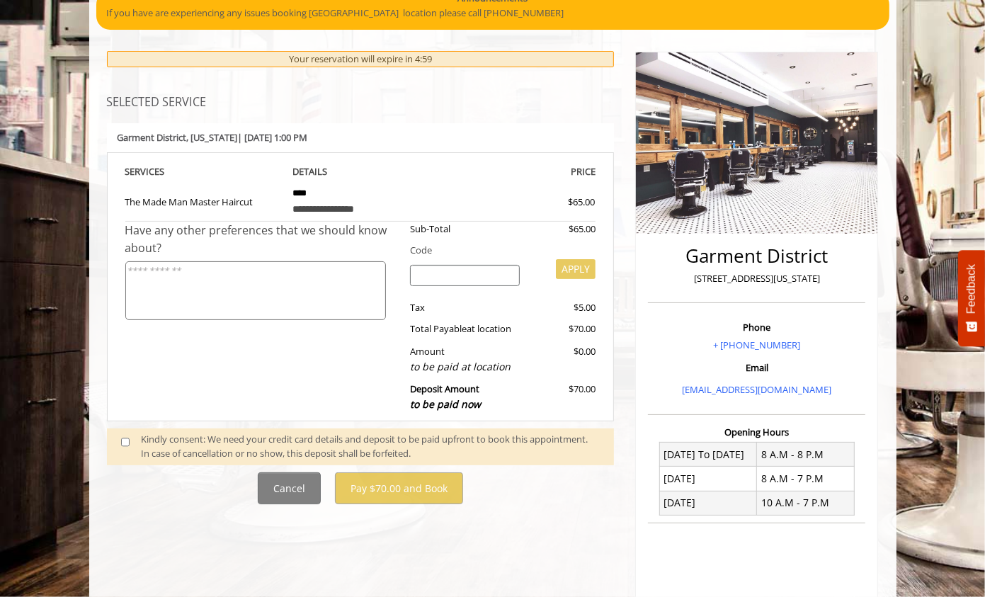
scroll to position [318, 0]
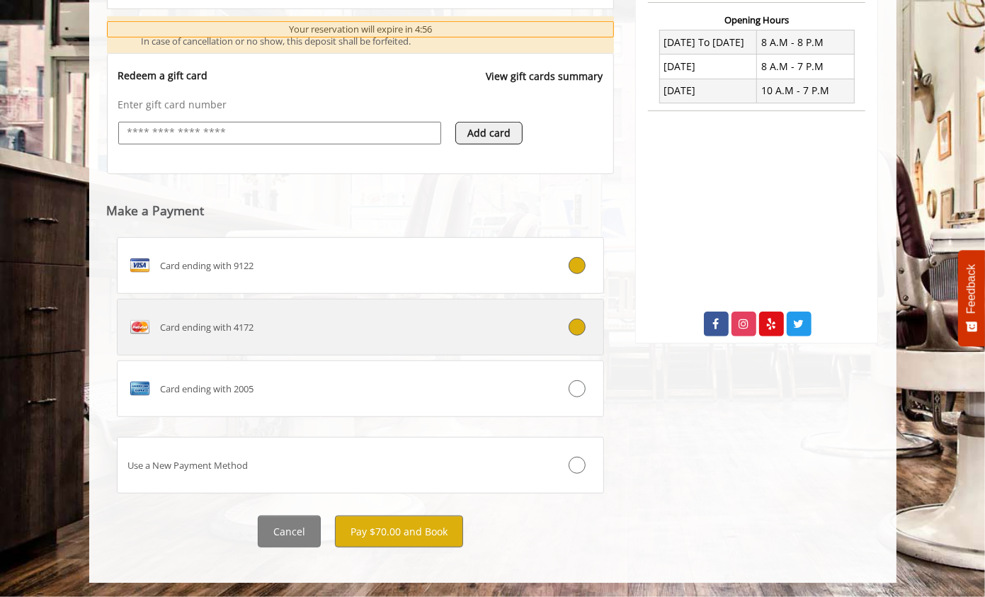
click at [386, 331] on div "Card ending with 4172" at bounding box center [320, 327] width 405 height 23
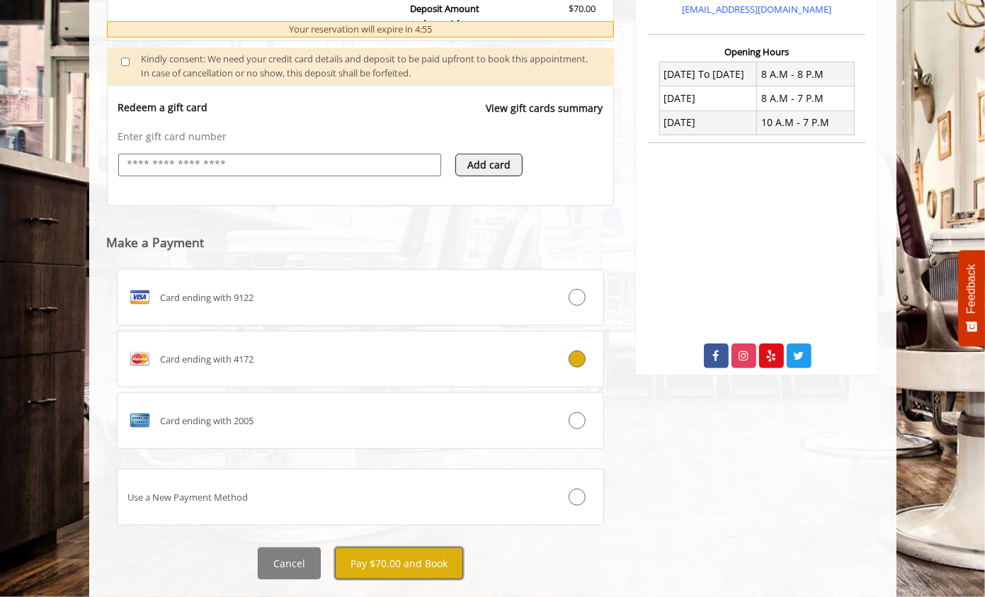
click at [346, 564] on button "Pay $70.00 and Book" at bounding box center [399, 563] width 128 height 32
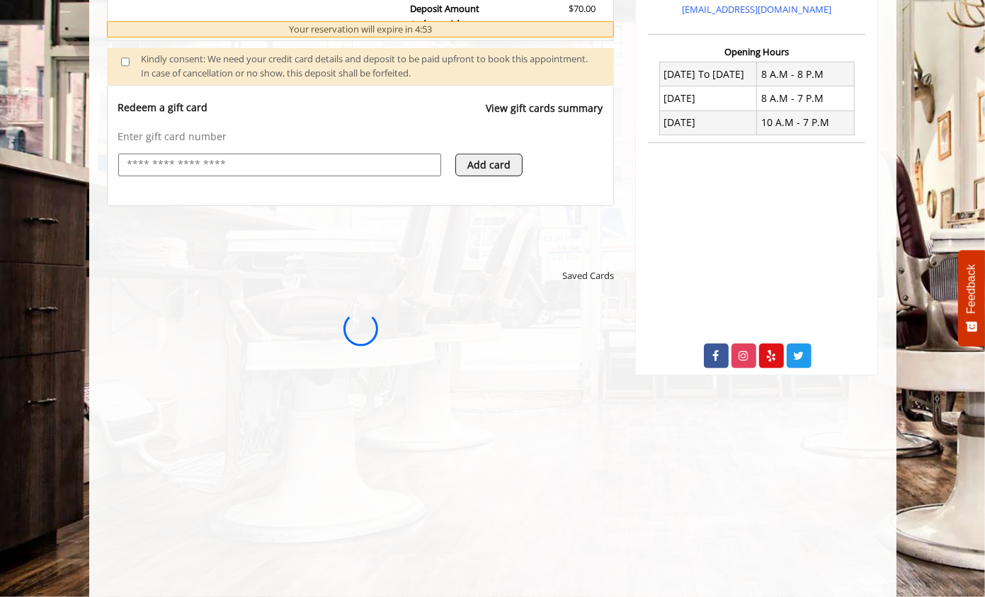
scroll to position [0, 0]
